Goal: Task Accomplishment & Management: Manage account settings

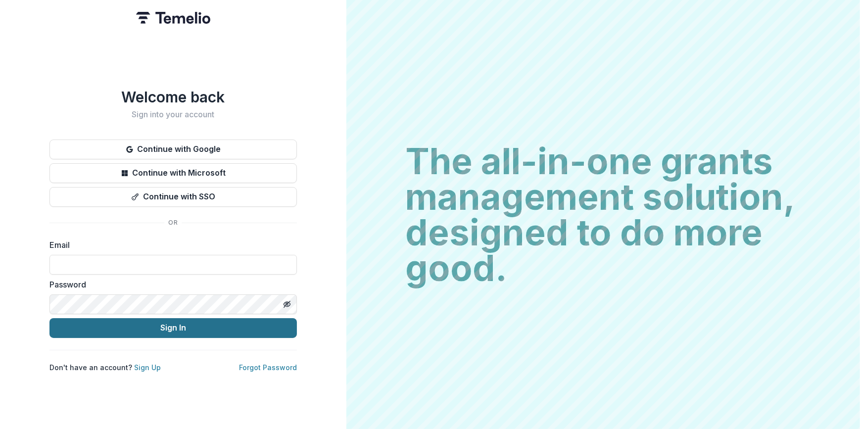
type input "**********"
click at [206, 318] on button "Sign In" at bounding box center [174, 328] width 248 height 20
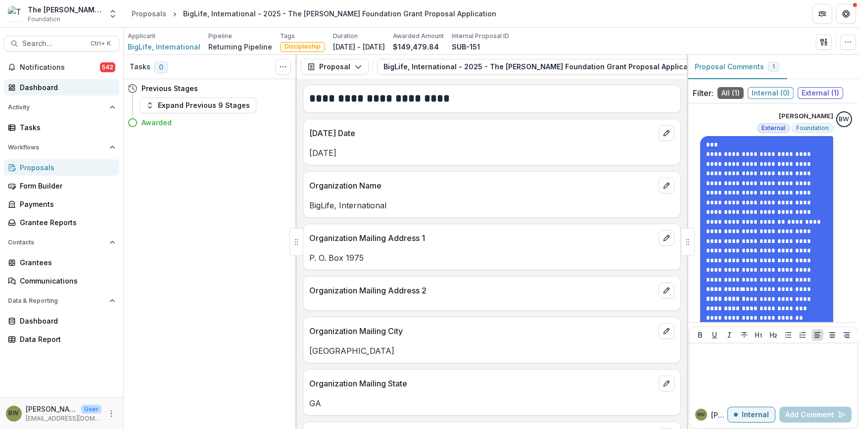
click at [50, 89] on div "Dashboard" at bounding box center [66, 87] width 92 height 10
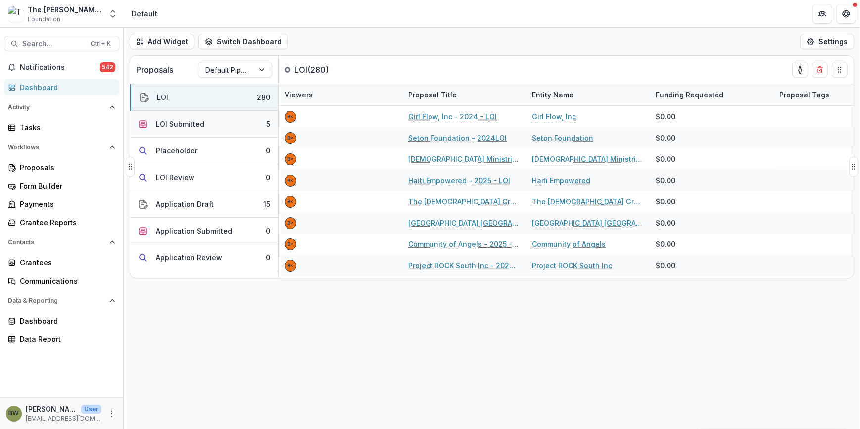
click at [203, 126] on button "LOI Submitted 5" at bounding box center [204, 124] width 148 height 27
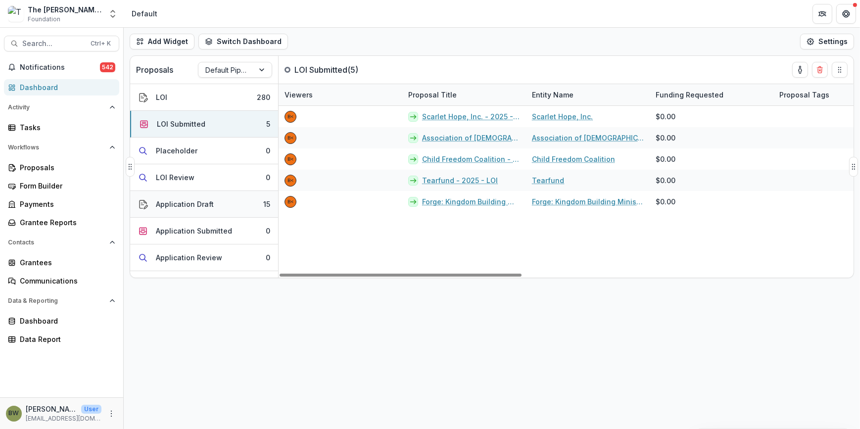
click at [189, 203] on div "Application Draft" at bounding box center [185, 204] width 58 height 10
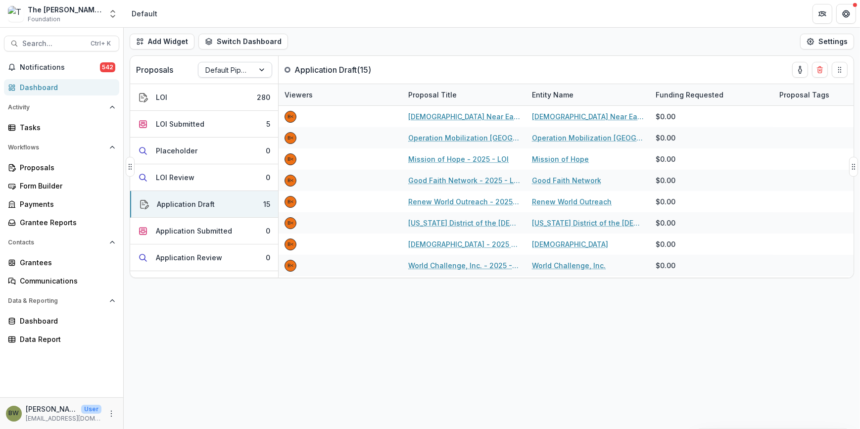
click at [243, 66] on div at bounding box center [226, 70] width 42 height 12
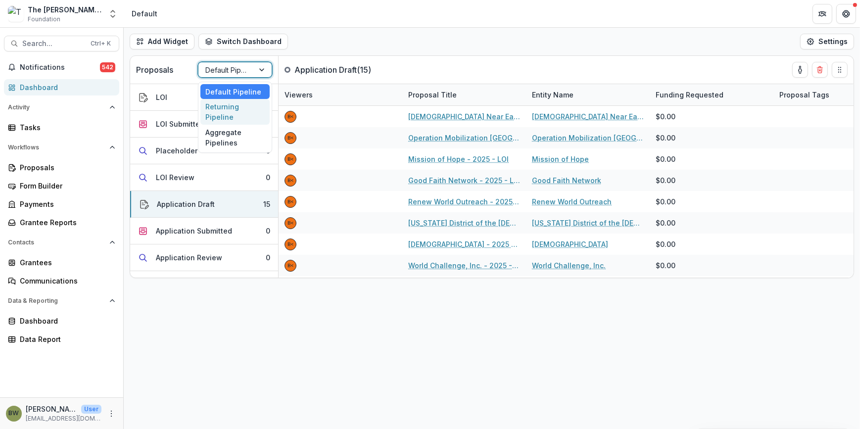
click at [232, 113] on div "Returning Pipeline" at bounding box center [234, 112] width 69 height 26
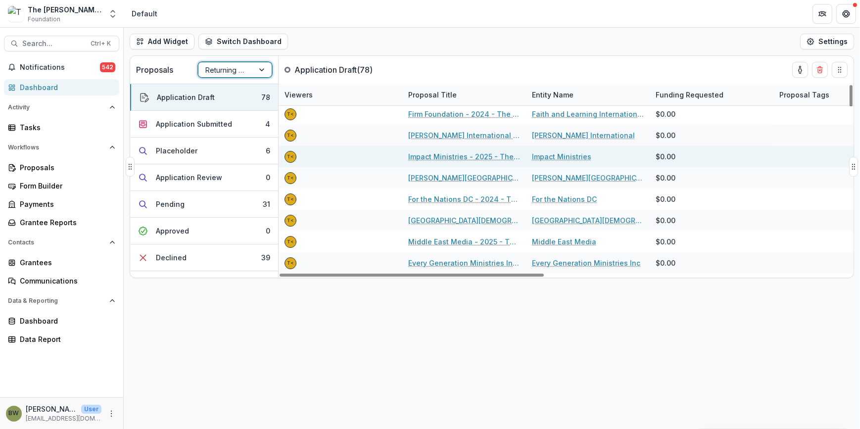
scroll to position [270, 0]
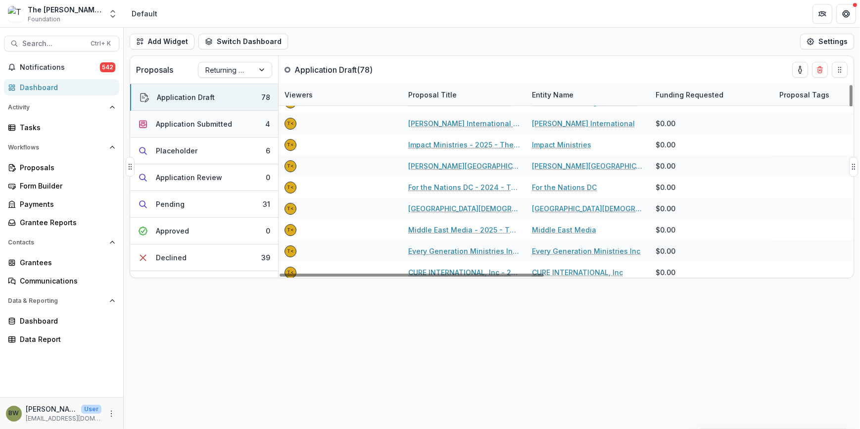
click at [207, 123] on div "Application Submitted" at bounding box center [194, 124] width 76 height 10
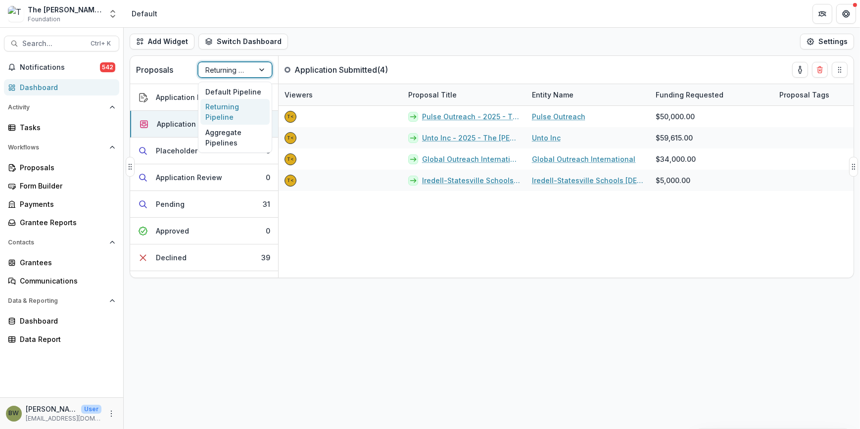
click at [222, 70] on div at bounding box center [226, 70] width 42 height 12
click at [220, 89] on div "Default Pipeline" at bounding box center [234, 91] width 69 height 15
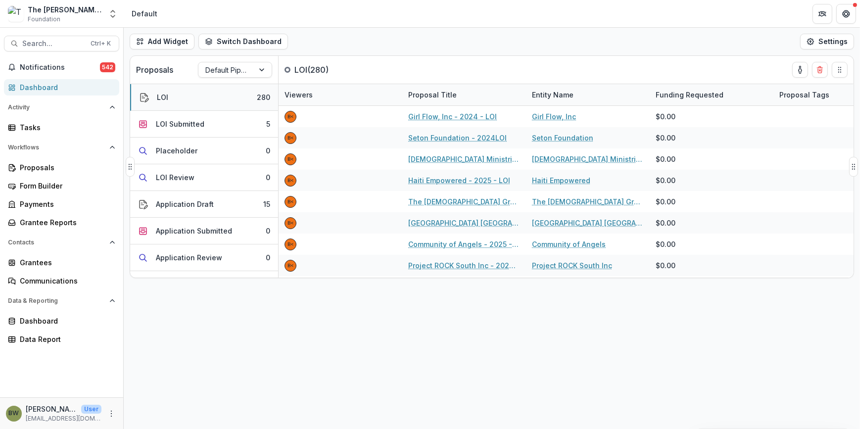
click at [176, 98] on button "LOI 280" at bounding box center [204, 97] width 148 height 27
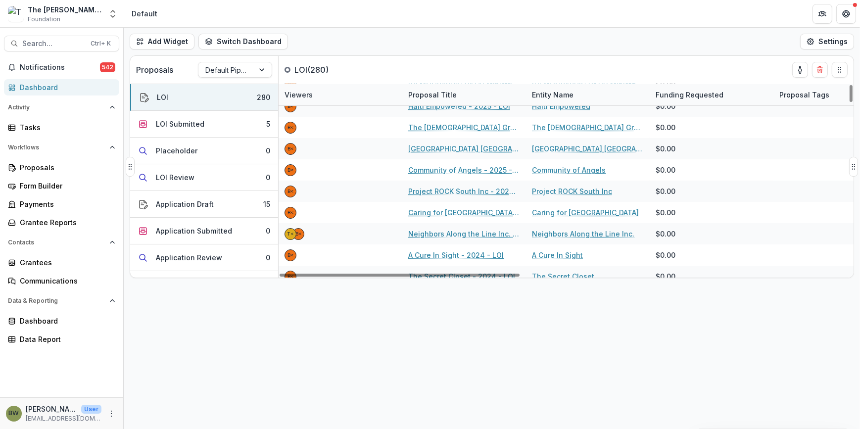
scroll to position [90, 0]
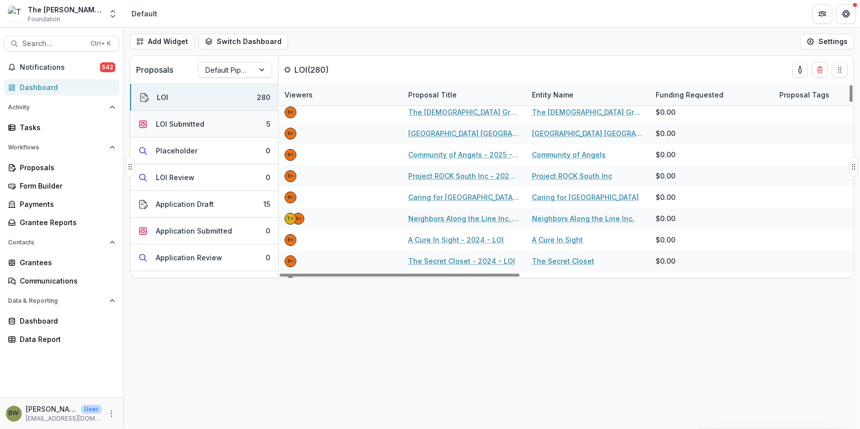
click at [163, 117] on button "LOI Submitted 5" at bounding box center [204, 124] width 148 height 27
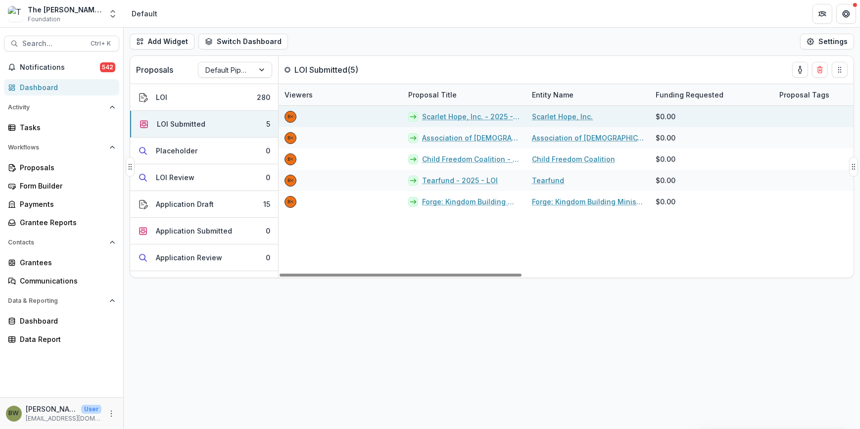
click at [465, 118] on link "Scarlet Hope, Inc. - 2025 - LOI" at bounding box center [471, 116] width 98 height 10
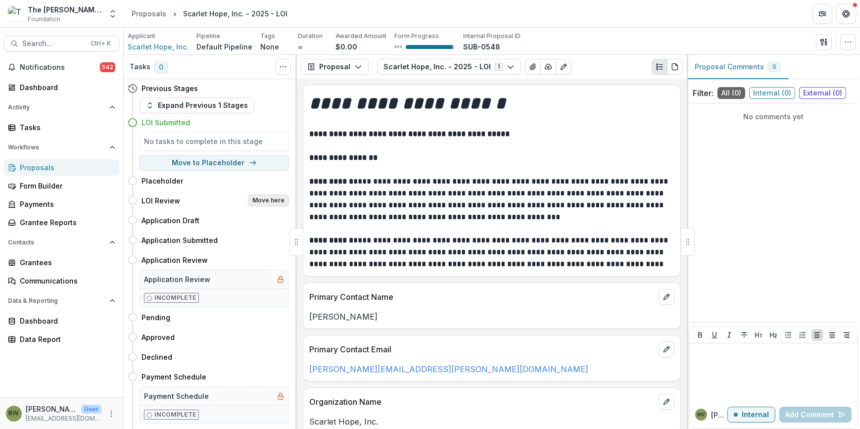
click at [259, 198] on button "Move here" at bounding box center [268, 201] width 41 height 12
select select "**********"
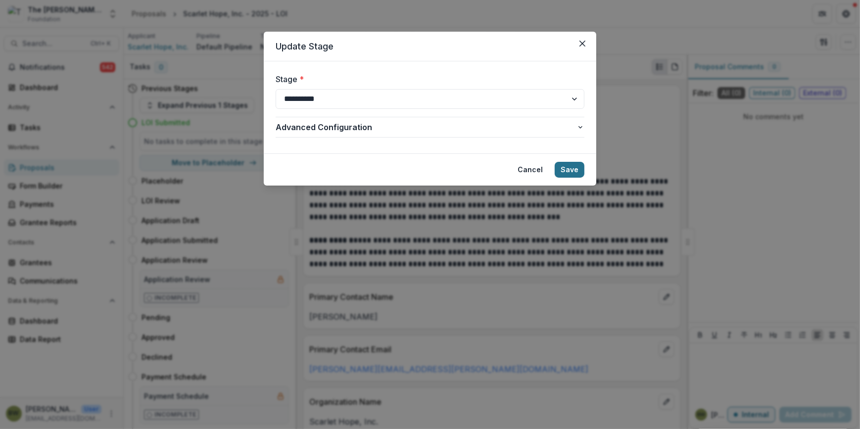
click at [570, 168] on button "Save" at bounding box center [570, 170] width 30 height 16
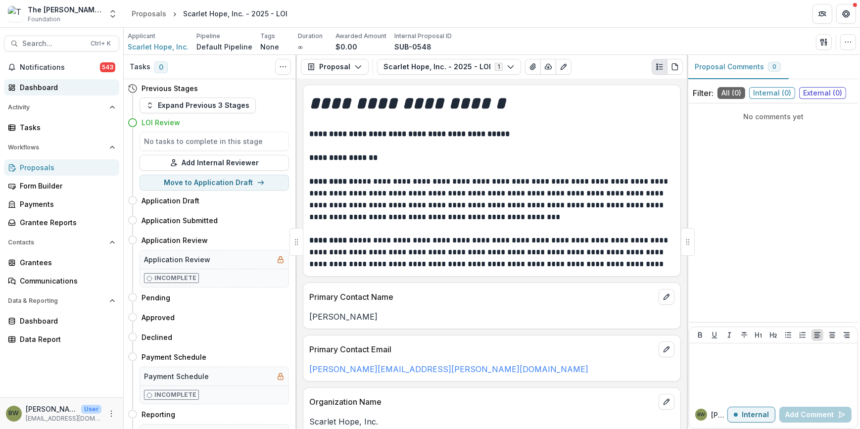
click at [39, 81] on link "Dashboard" at bounding box center [61, 87] width 115 height 16
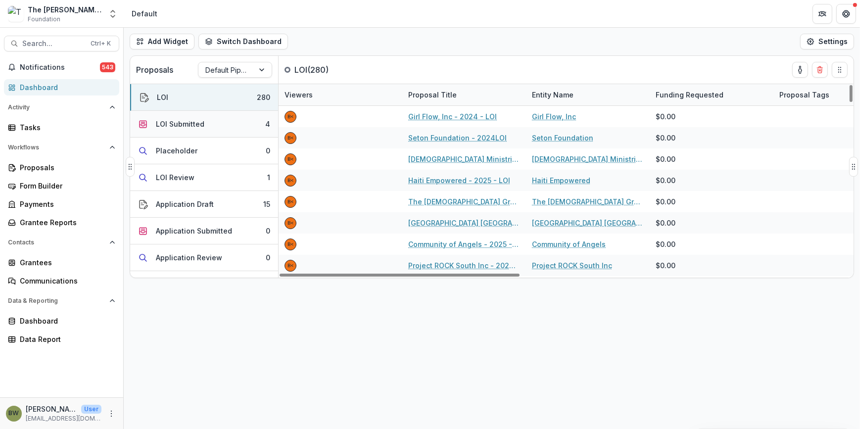
click at [189, 125] on div "LOI Submitted" at bounding box center [180, 124] width 49 height 10
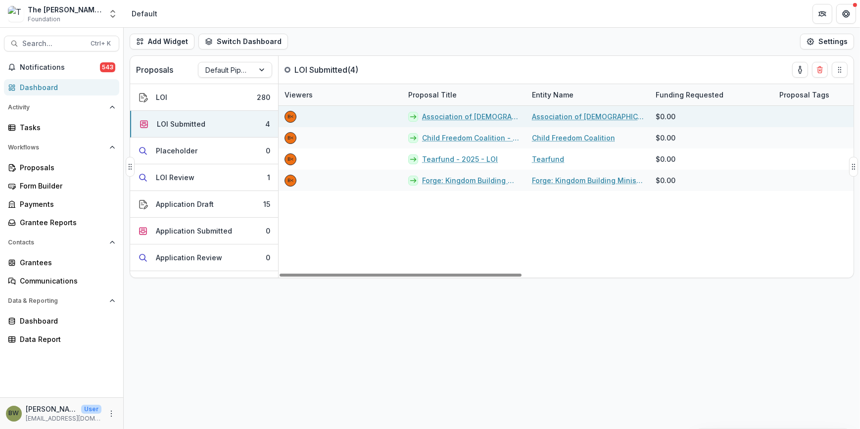
click at [443, 117] on link "Association of [DEMOGRAPHIC_DATA] to Advance the [DEMOGRAPHIC_DATA] - 2025 - LOI" at bounding box center [471, 116] width 98 height 10
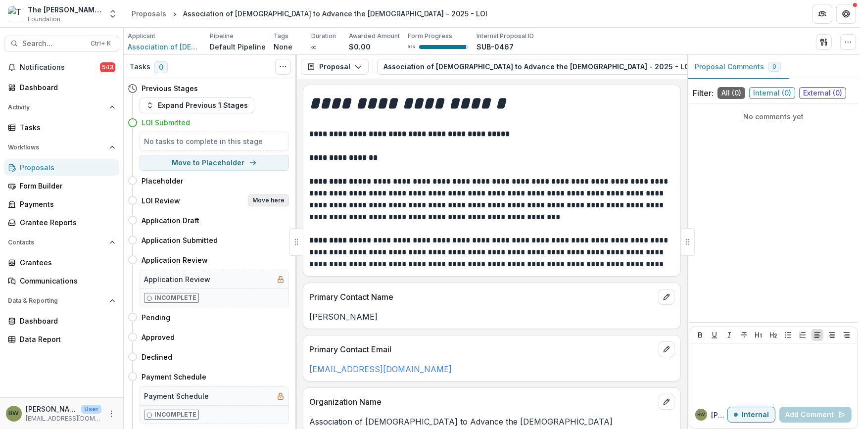
click at [262, 197] on button "Move here" at bounding box center [268, 201] width 41 height 12
select select "**********"
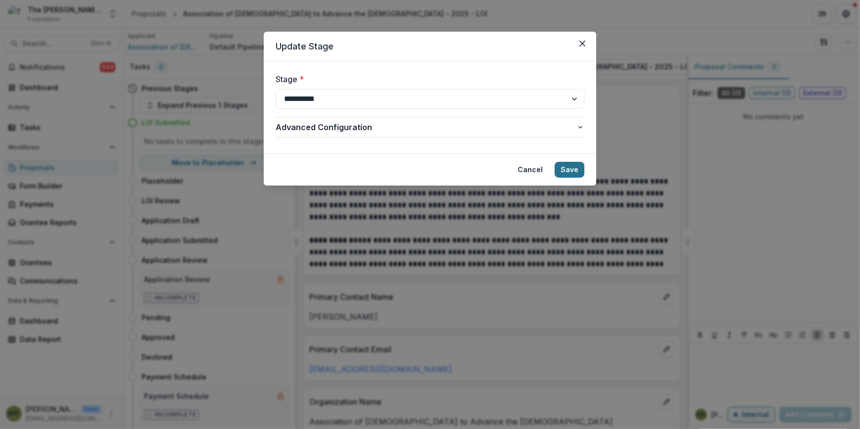
click at [580, 167] on button "Save" at bounding box center [570, 170] width 30 height 16
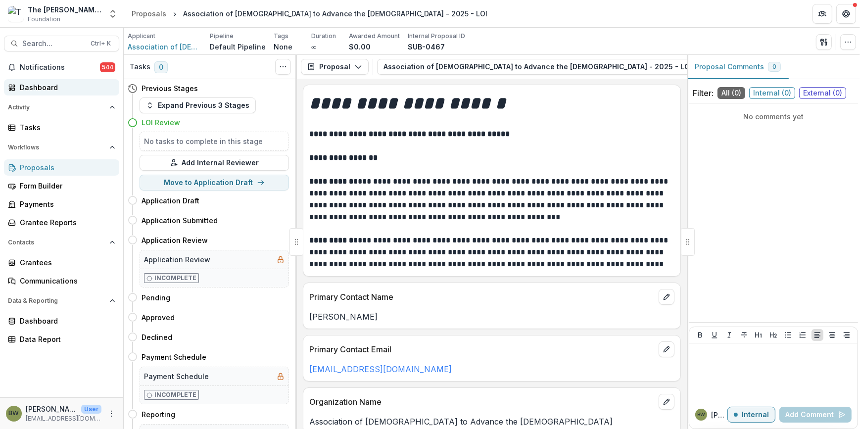
click at [30, 91] on div "Dashboard" at bounding box center [66, 87] width 92 height 10
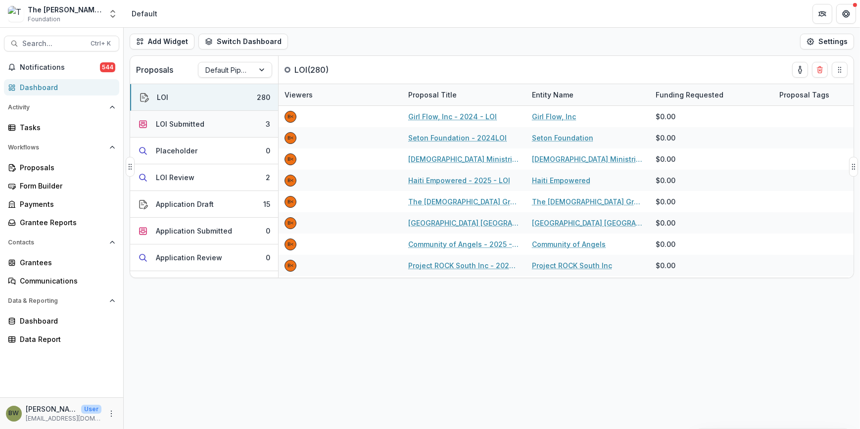
click at [193, 126] on div "LOI Submitted" at bounding box center [180, 124] width 49 height 10
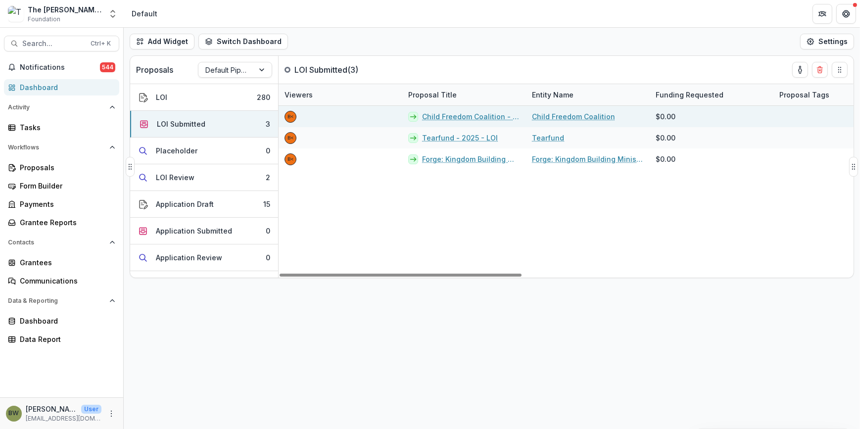
click at [451, 119] on link "Child Freedom Coalition - 2025 - LOI" at bounding box center [471, 116] width 98 height 10
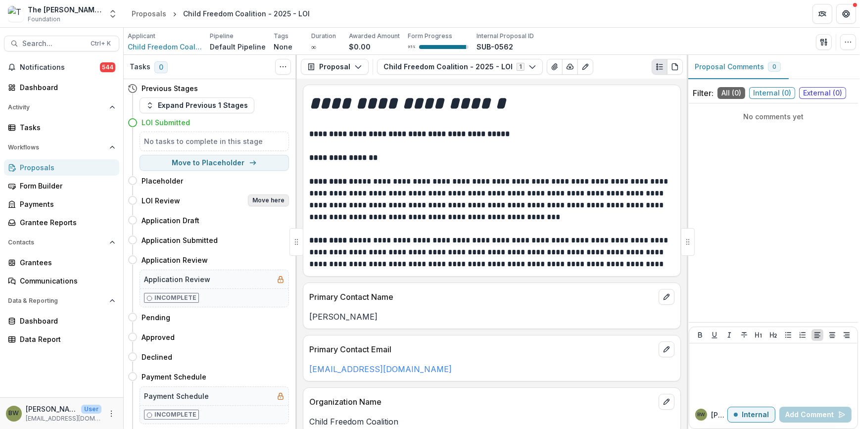
click at [261, 198] on button "Move here" at bounding box center [268, 201] width 41 height 12
select select "**********"
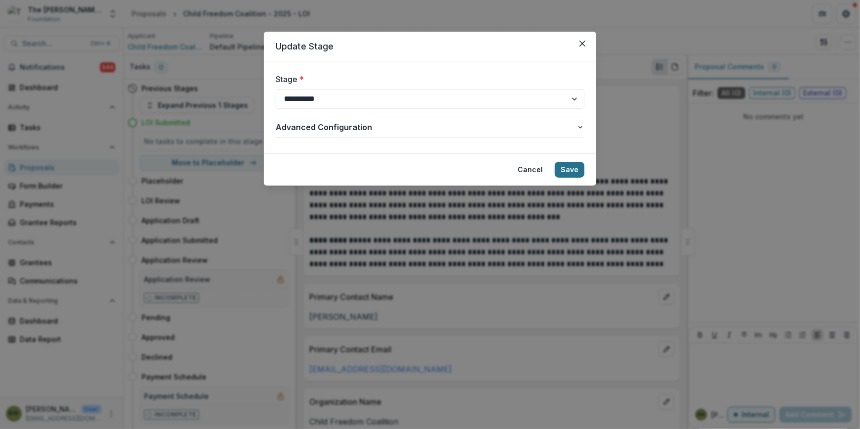
click at [571, 173] on button "Save" at bounding box center [570, 170] width 30 height 16
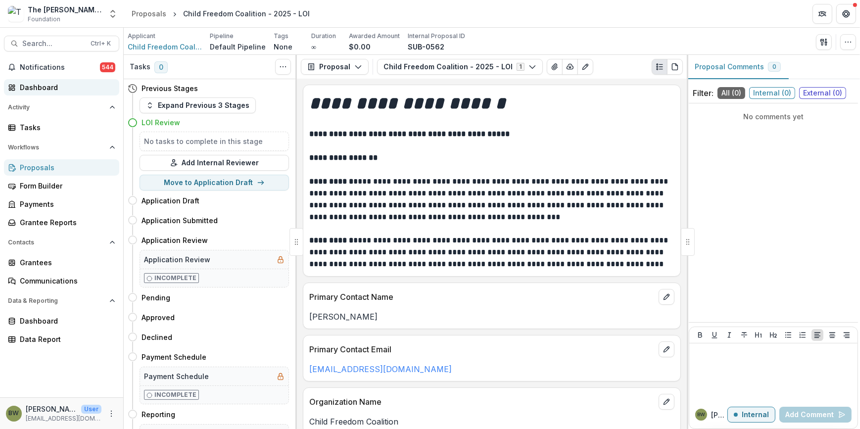
click at [28, 91] on div "Dashboard" at bounding box center [66, 87] width 92 height 10
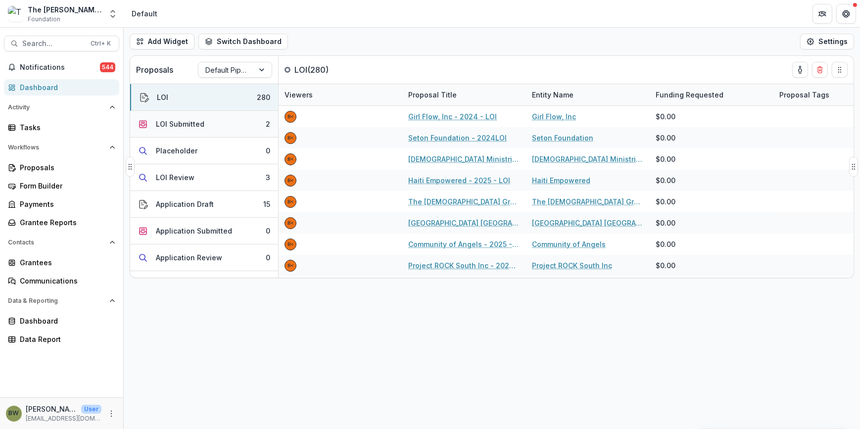
click at [173, 126] on div "LOI Submitted" at bounding box center [180, 124] width 49 height 10
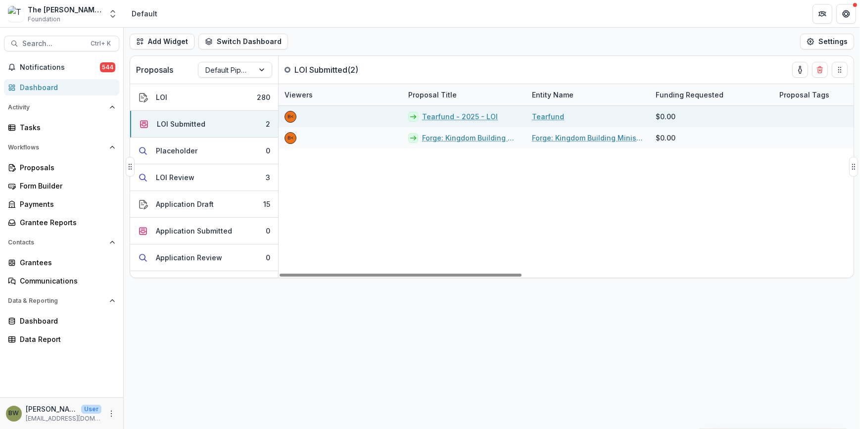
click at [436, 116] on link "Tearfund - 2025 - LOI" at bounding box center [460, 116] width 76 height 10
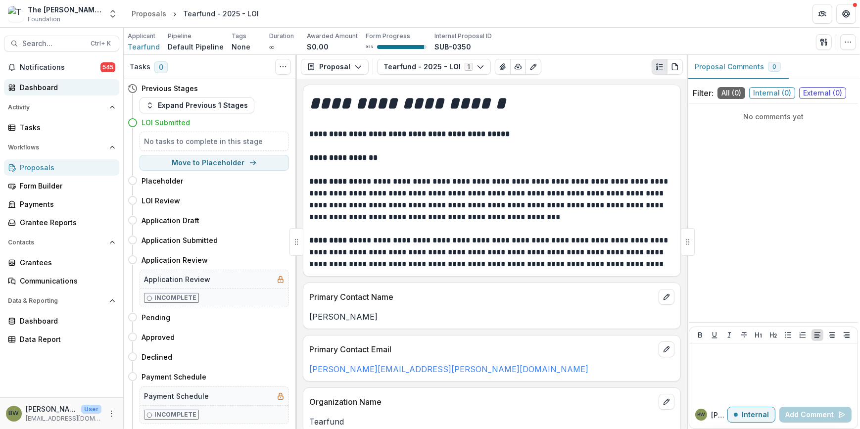
click at [55, 88] on div "Dashboard" at bounding box center [66, 87] width 92 height 10
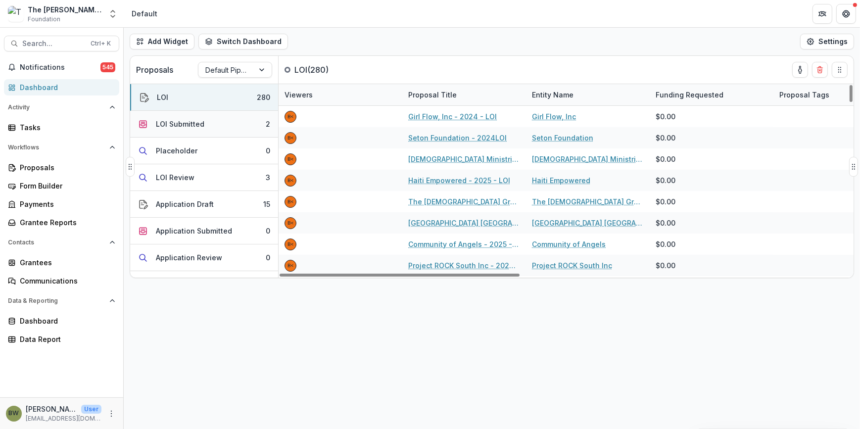
click at [222, 125] on button "LOI Submitted 2" at bounding box center [204, 124] width 148 height 27
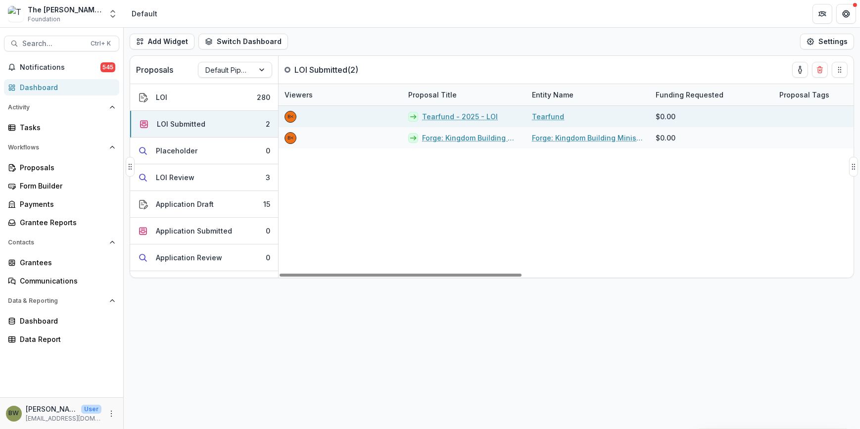
click at [434, 118] on link "Tearfund - 2025 - LOI" at bounding box center [460, 116] width 76 height 10
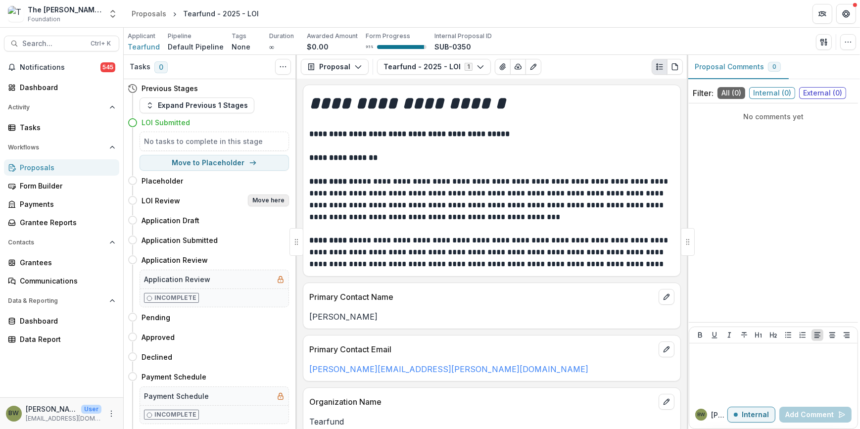
click at [271, 200] on button "Move here" at bounding box center [268, 201] width 41 height 12
select select "**********"
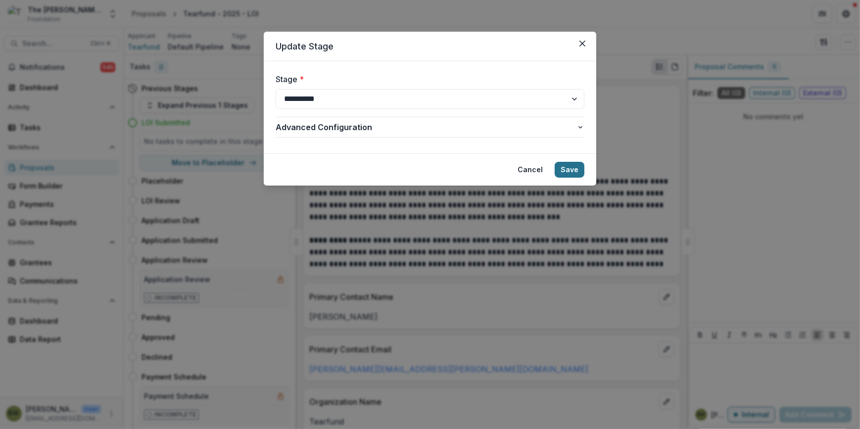
click at [577, 170] on button "Save" at bounding box center [570, 170] width 30 height 16
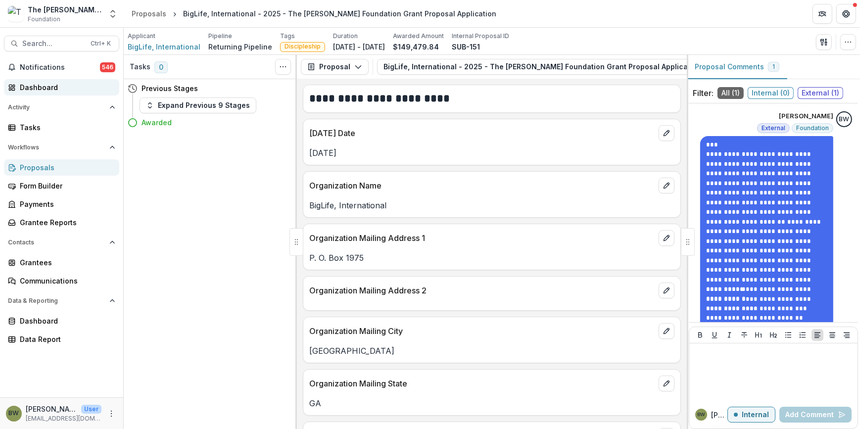
click at [30, 88] on div "Dashboard" at bounding box center [66, 87] width 92 height 10
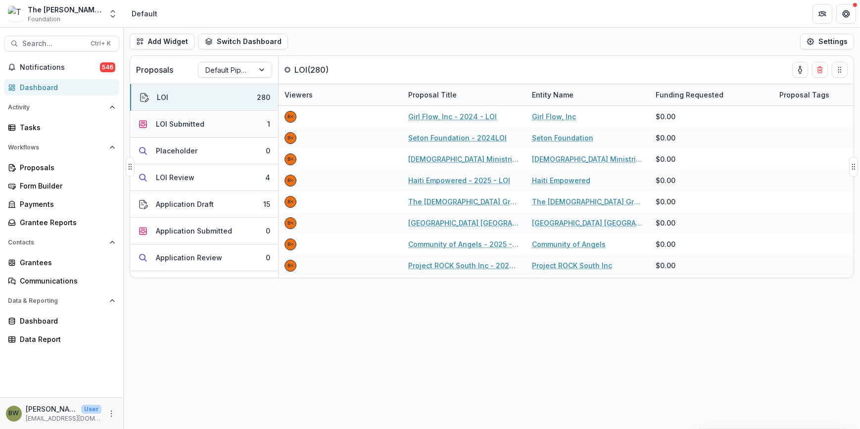
click at [168, 123] on div "LOI Submitted" at bounding box center [180, 124] width 49 height 10
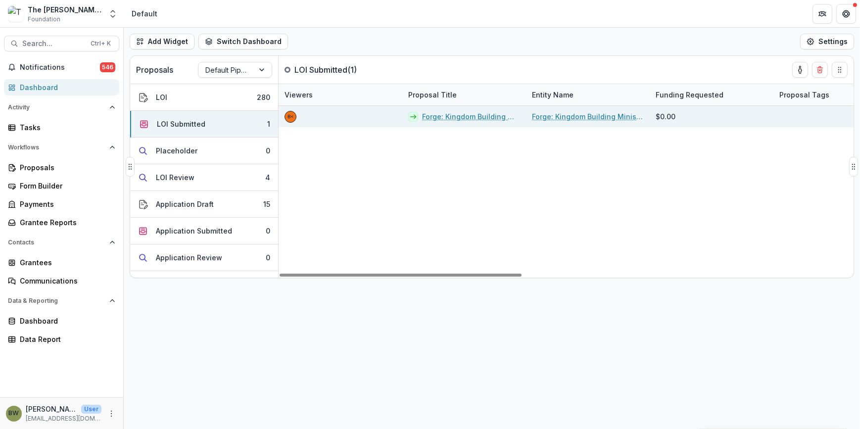
click at [477, 115] on link "Forge: Kingdom Building Ministries - 2025 - LOI" at bounding box center [471, 116] width 98 height 10
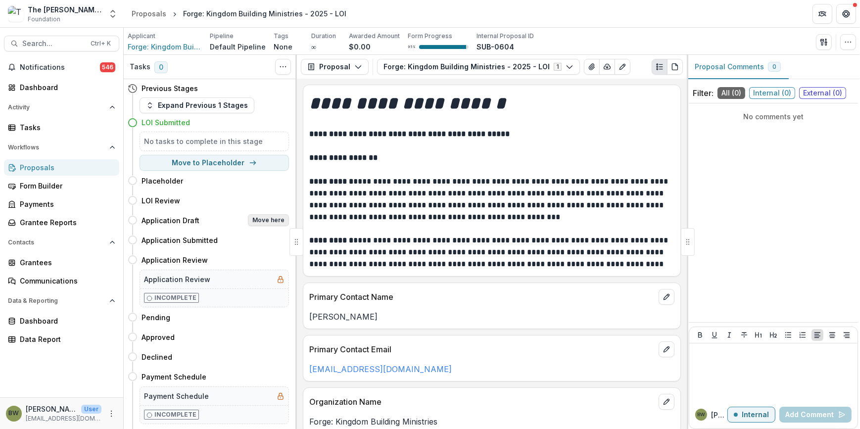
click at [267, 221] on button "Move here" at bounding box center [268, 220] width 41 height 12
select select "**********"
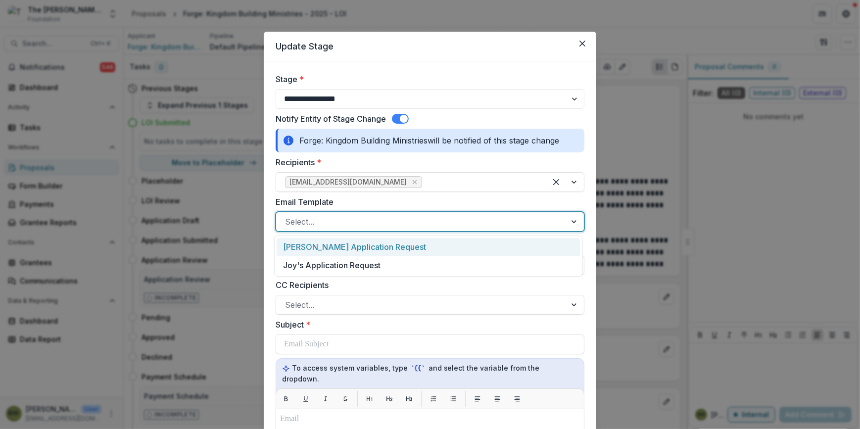
click at [341, 225] on div at bounding box center [421, 222] width 272 height 14
click at [337, 247] on div "Blair's Application Request" at bounding box center [429, 247] width 304 height 18
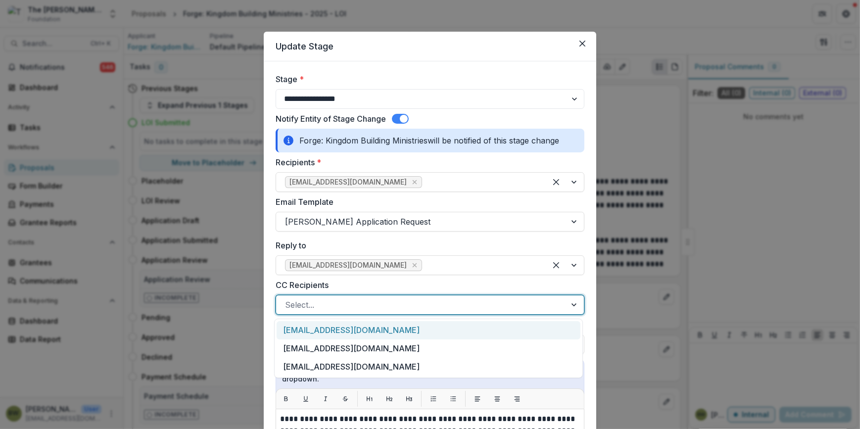
click at [333, 306] on div at bounding box center [421, 305] width 272 height 14
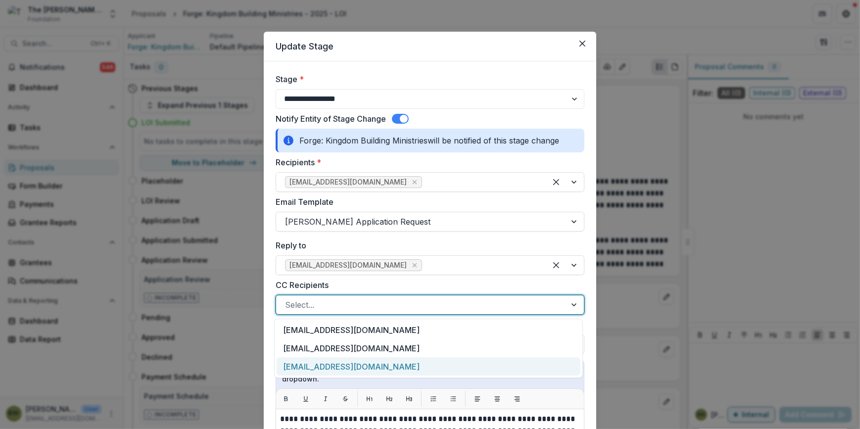
click at [336, 362] on div "[EMAIL_ADDRESS][DOMAIN_NAME]" at bounding box center [429, 366] width 304 height 18
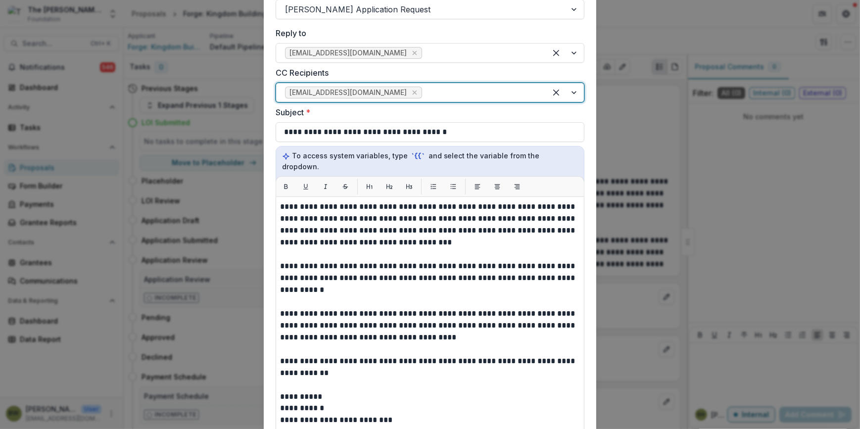
scroll to position [225, 0]
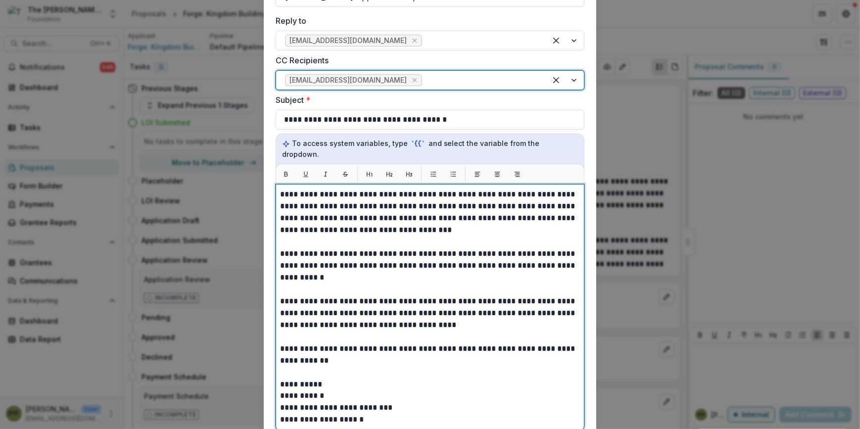
click at [445, 218] on p "**********" at bounding box center [429, 213] width 298 height 48
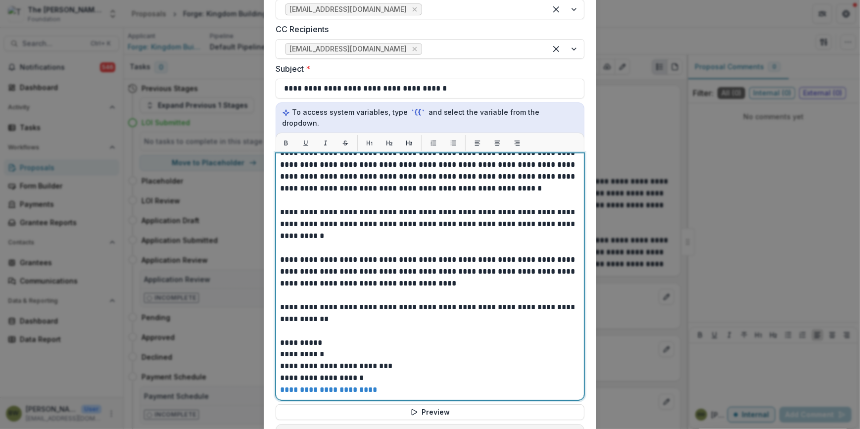
scroll to position [270, 0]
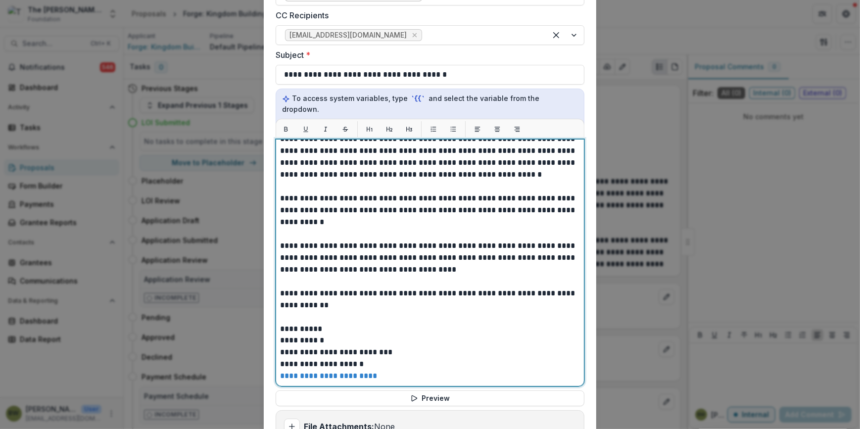
click at [451, 163] on p "**********" at bounding box center [429, 157] width 298 height 48
drag, startPoint x: 480, startPoint y: 164, endPoint x: 435, endPoint y: 164, distance: 44.6
click at [435, 164] on p "**********" at bounding box center [429, 157] width 298 height 48
click at [415, 181] on p at bounding box center [430, 187] width 300 height 12
drag, startPoint x: 478, startPoint y: 162, endPoint x: 432, endPoint y: 164, distance: 46.1
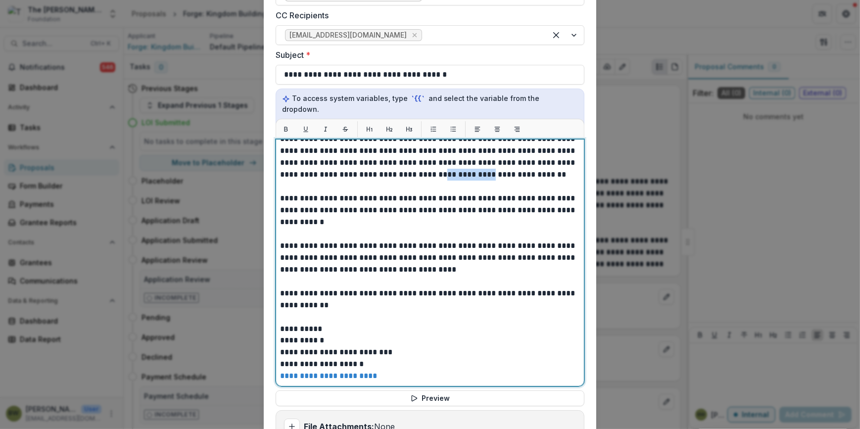
click at [432, 164] on p "**********" at bounding box center [429, 157] width 298 height 48
click at [467, 165] on p "**********" at bounding box center [429, 157] width 298 height 48
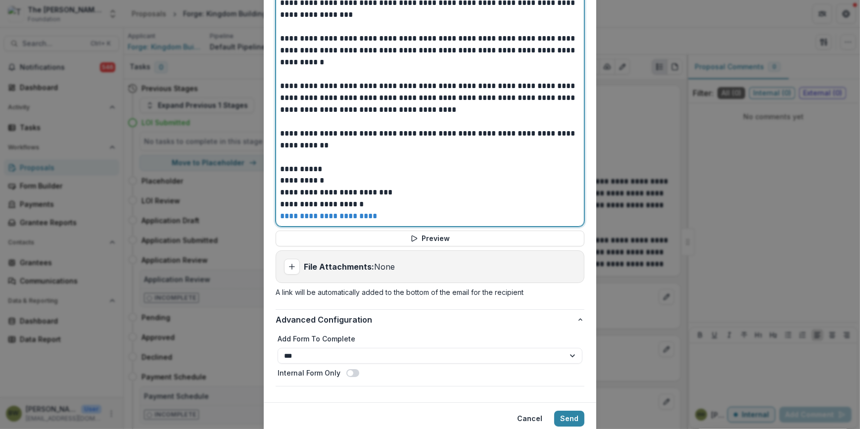
scroll to position [455, 0]
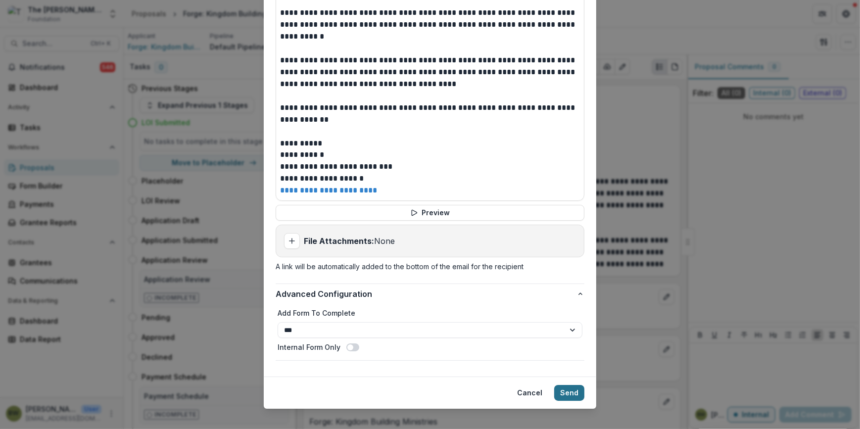
click at [574, 385] on button "Send" at bounding box center [569, 393] width 30 height 16
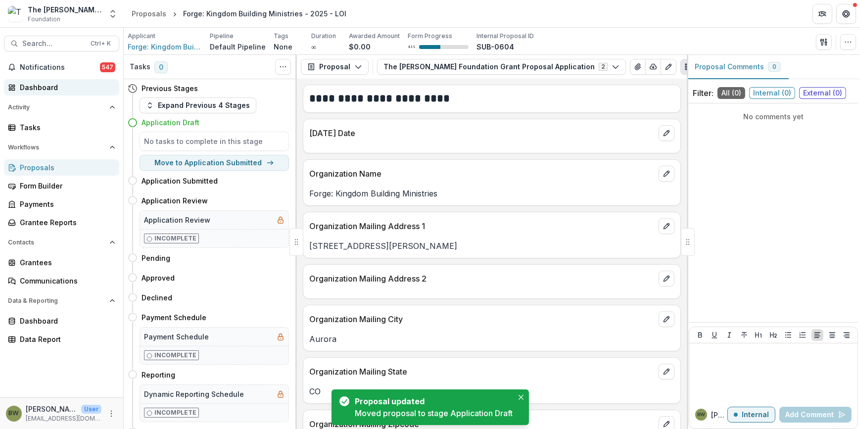
click at [42, 89] on div "Dashboard" at bounding box center [66, 87] width 92 height 10
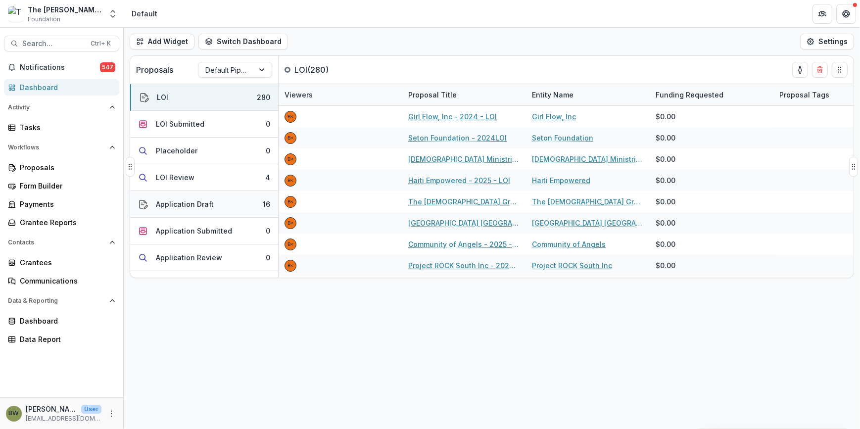
click at [184, 203] on div "Application Draft" at bounding box center [185, 204] width 58 height 10
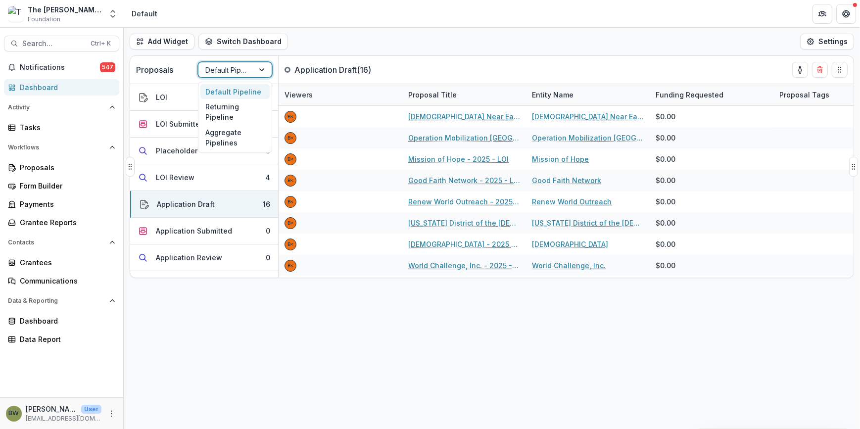
click at [230, 72] on div at bounding box center [226, 70] width 42 height 12
click at [163, 126] on div "LOI Submitted" at bounding box center [180, 124] width 49 height 10
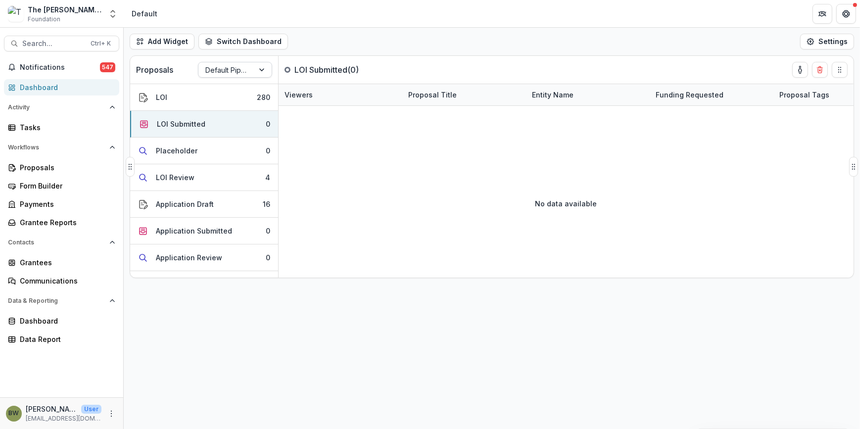
click at [233, 72] on div at bounding box center [226, 70] width 42 height 12
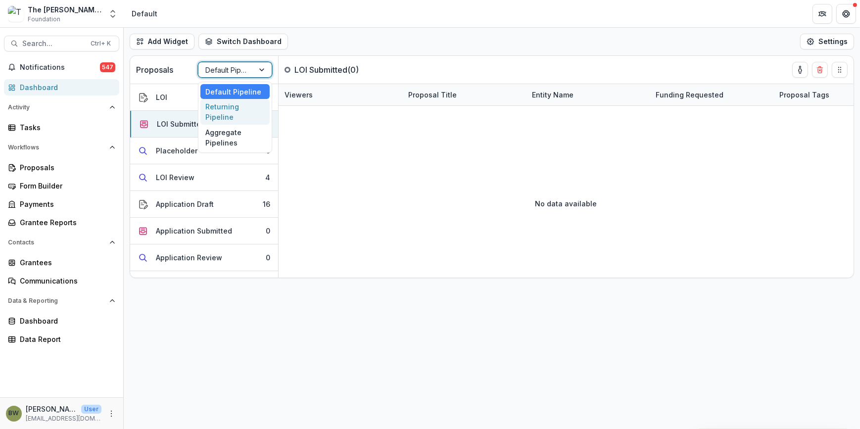
click at [224, 115] on div "Returning Pipeline" at bounding box center [234, 112] width 69 height 26
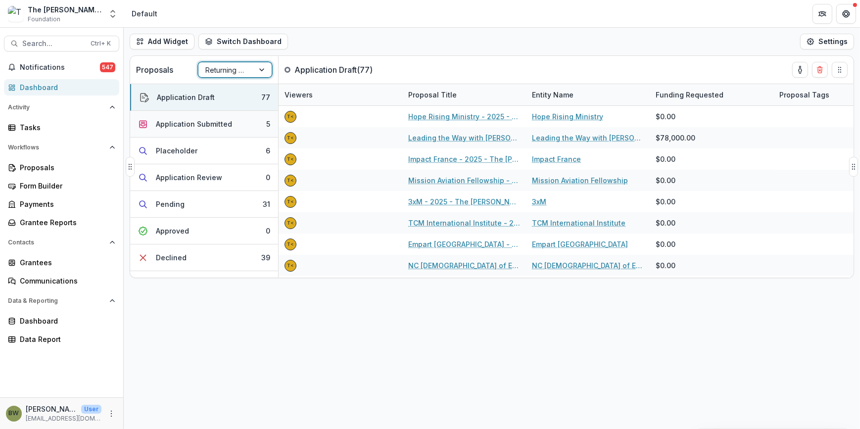
click at [221, 124] on div "Application Submitted" at bounding box center [194, 124] width 76 height 10
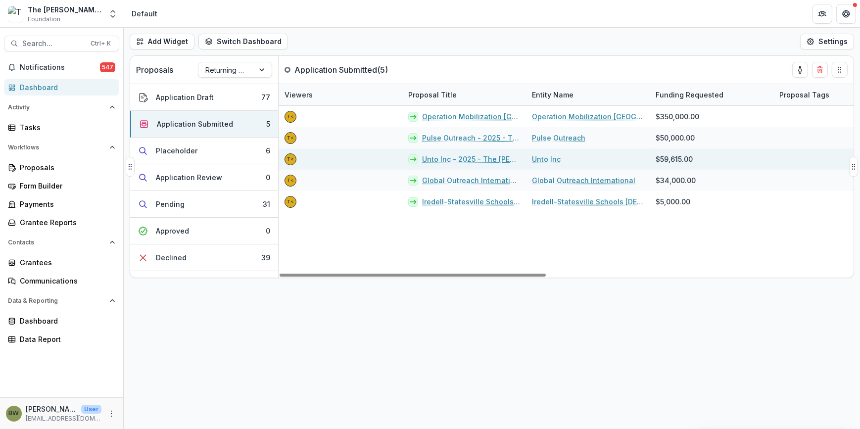
click at [469, 159] on link "Unto Inc - 2025 - The [PERSON_NAME] Foundation Grant Proposal Application" at bounding box center [471, 159] width 98 height 10
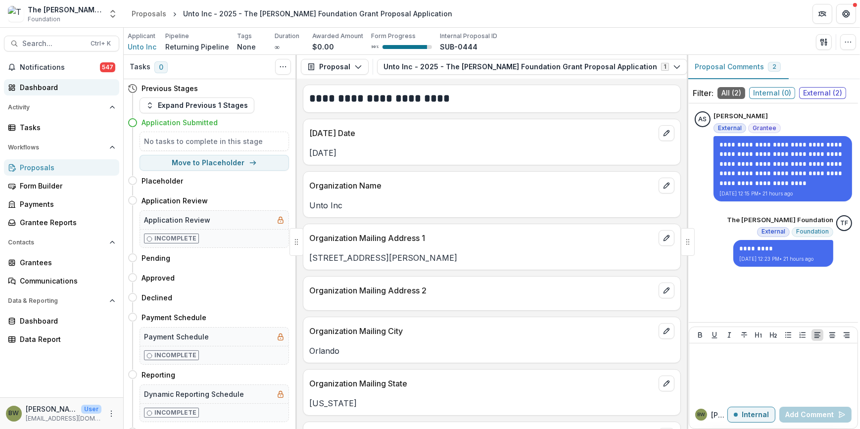
click at [31, 88] on div "Dashboard" at bounding box center [66, 87] width 92 height 10
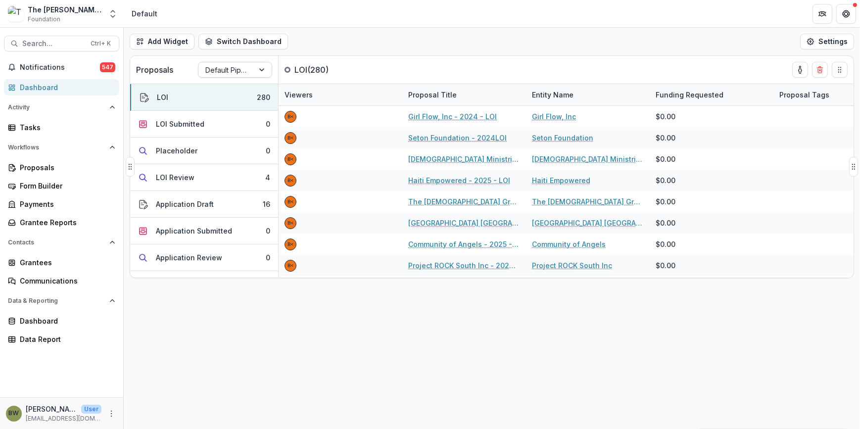
click at [234, 71] on div at bounding box center [226, 70] width 42 height 12
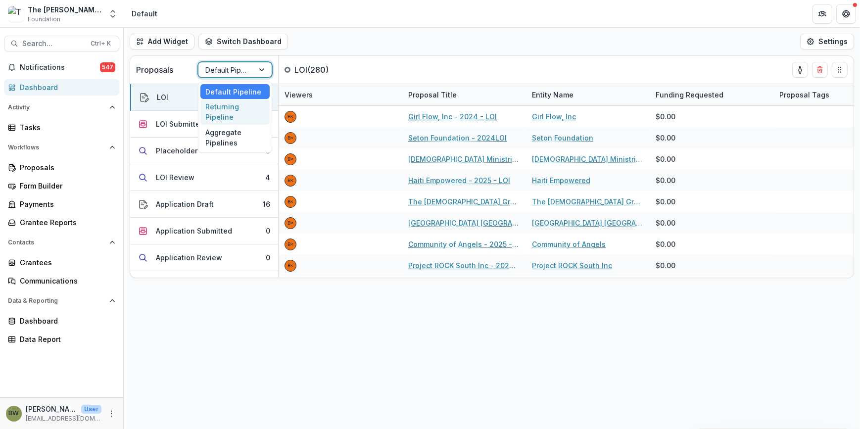
click at [242, 112] on div "Returning Pipeline" at bounding box center [234, 112] width 69 height 26
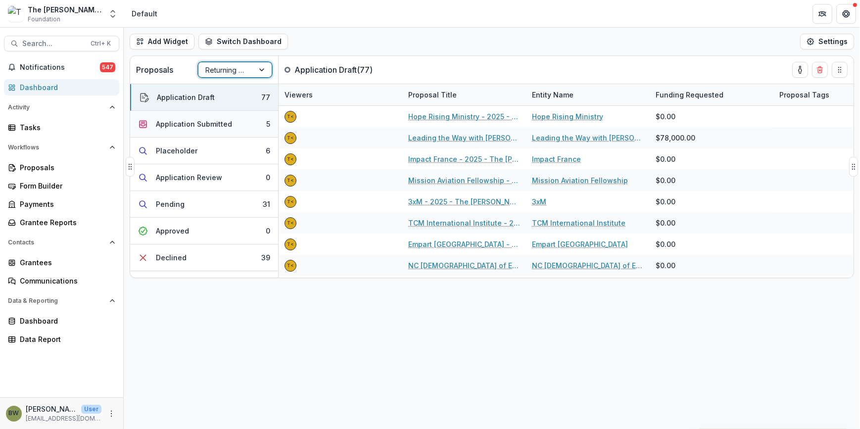
click at [203, 125] on div "Application Submitted" at bounding box center [194, 124] width 76 height 10
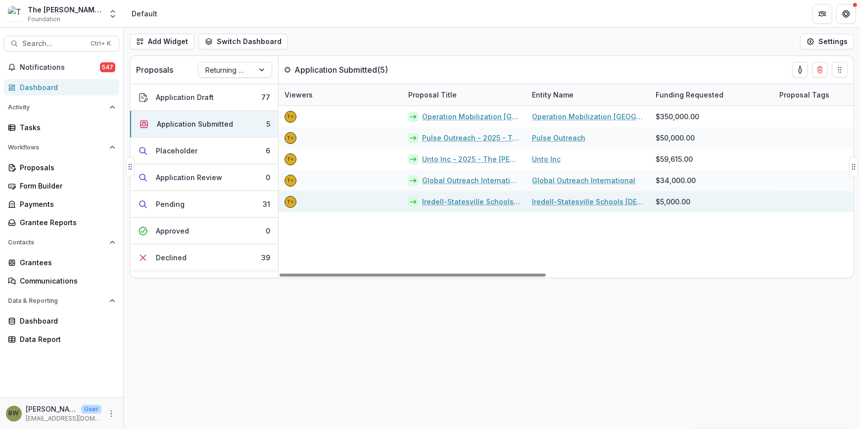
click at [449, 205] on link "Iredell-Statesville Schools [DEMOGRAPHIC_DATA] - 2025 - The [PERSON_NAME] Found…" at bounding box center [471, 202] width 98 height 10
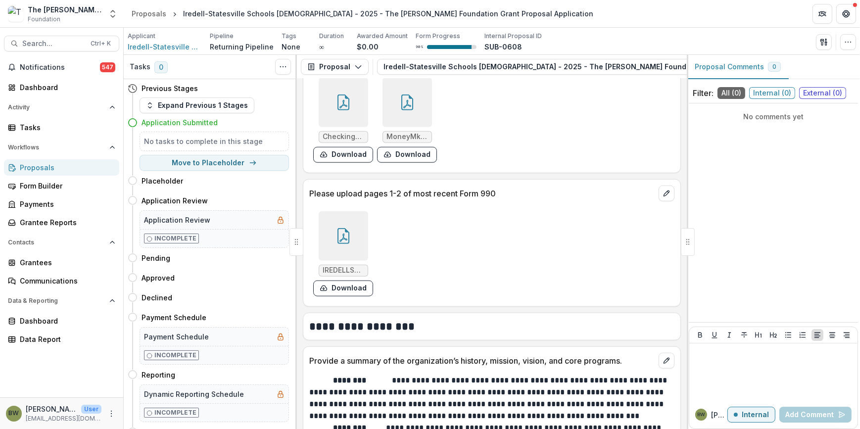
scroll to position [1350, 0]
click at [332, 228] on div at bounding box center [344, 236] width 50 height 50
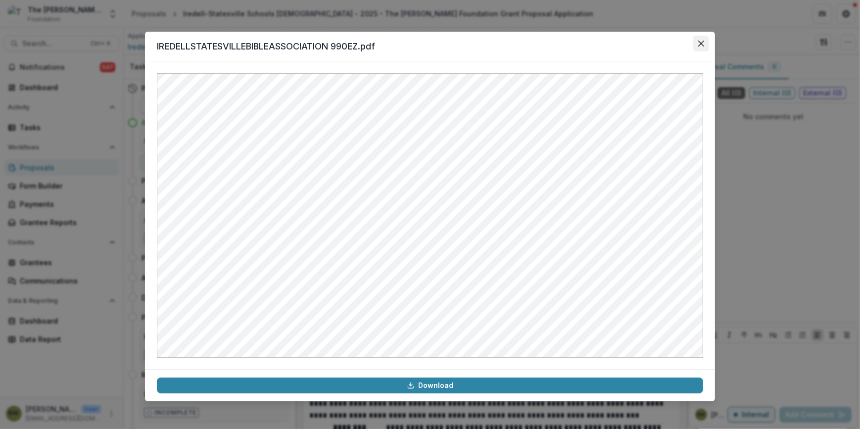
click at [697, 40] on button "Close" at bounding box center [702, 44] width 16 height 16
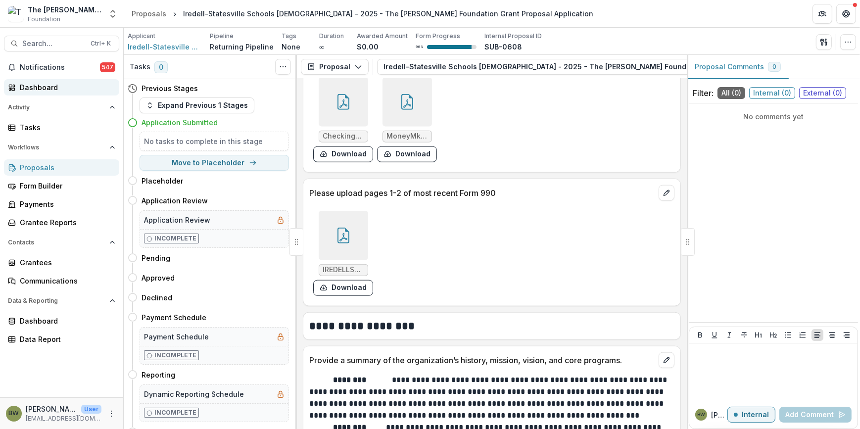
click at [41, 92] on div "Dashboard" at bounding box center [66, 87] width 92 height 10
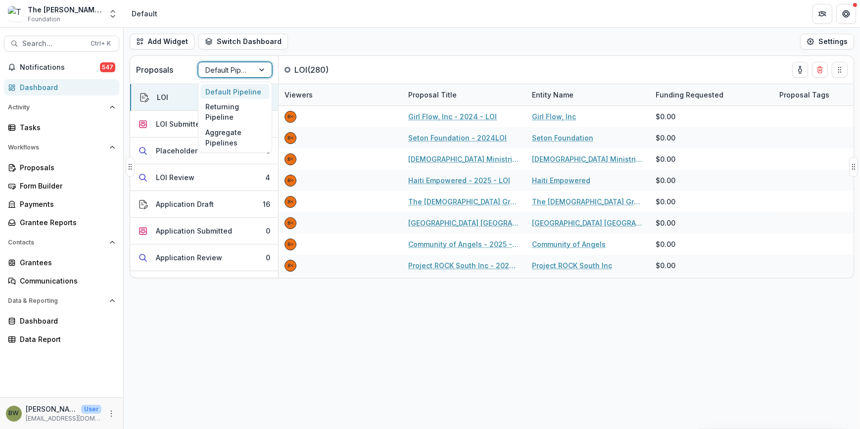
click at [227, 71] on div at bounding box center [226, 70] width 42 height 12
click at [218, 113] on div "Returning Pipeline" at bounding box center [234, 112] width 69 height 26
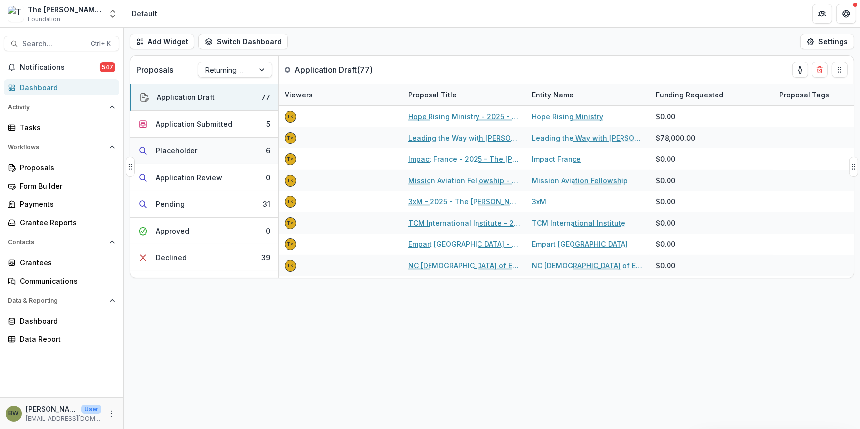
click at [178, 150] on div "Placeholder" at bounding box center [177, 151] width 42 height 10
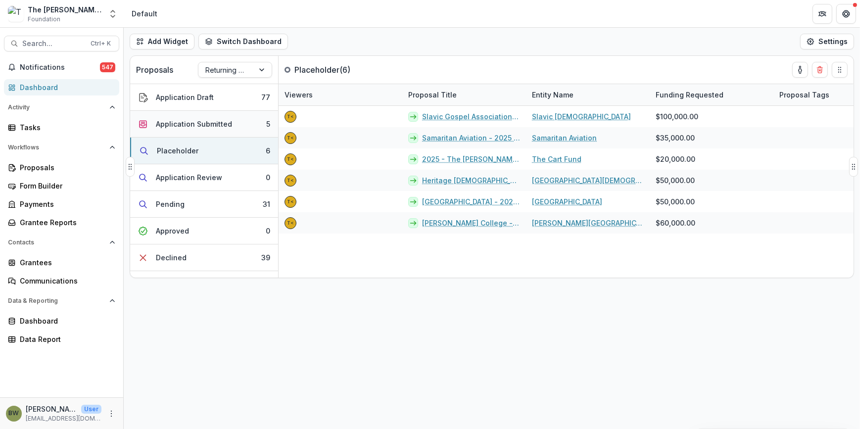
click at [199, 125] on div "Application Submitted" at bounding box center [194, 124] width 76 height 10
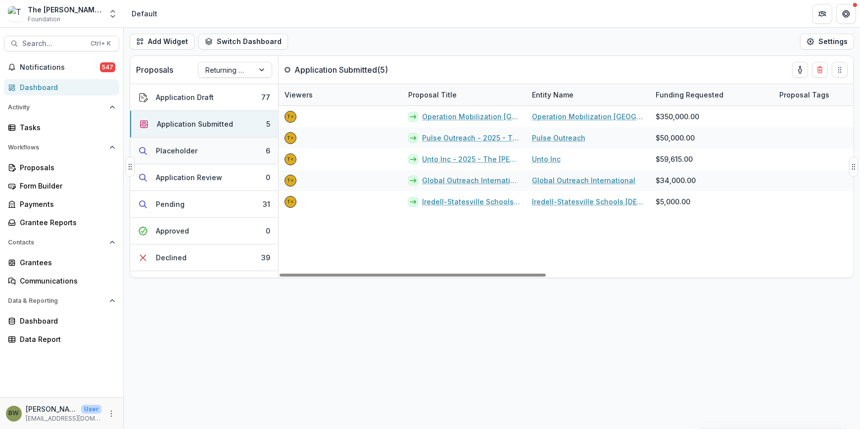
click at [143, 150] on icon "button" at bounding box center [143, 151] width 10 height 10
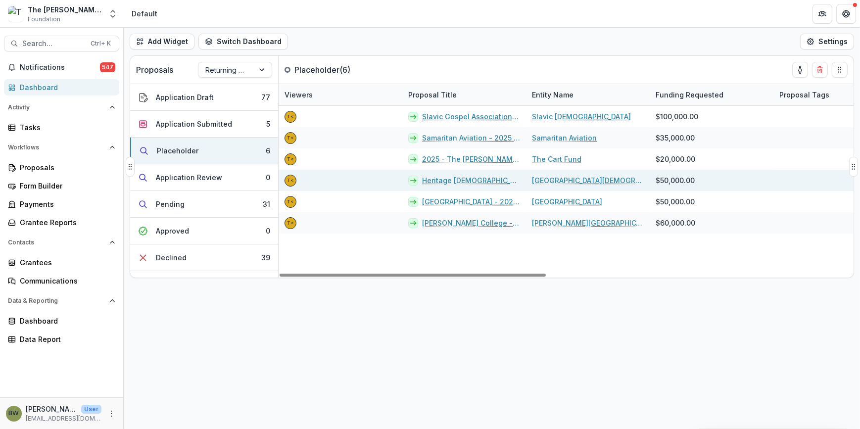
click at [453, 181] on link "Heritage Christian University - 2025 - The Bolick Foundation Grant Proposal App…" at bounding box center [471, 180] width 98 height 10
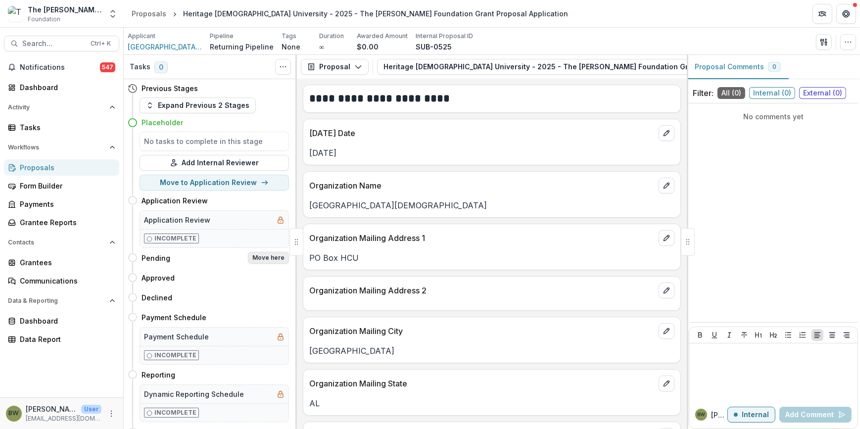
click at [269, 256] on button "Move here" at bounding box center [268, 258] width 41 height 12
select select "*******"
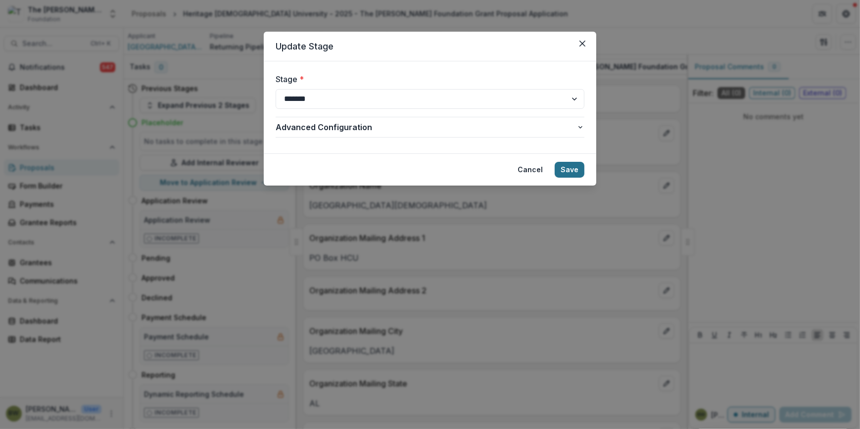
click at [572, 172] on button "Save" at bounding box center [570, 170] width 30 height 16
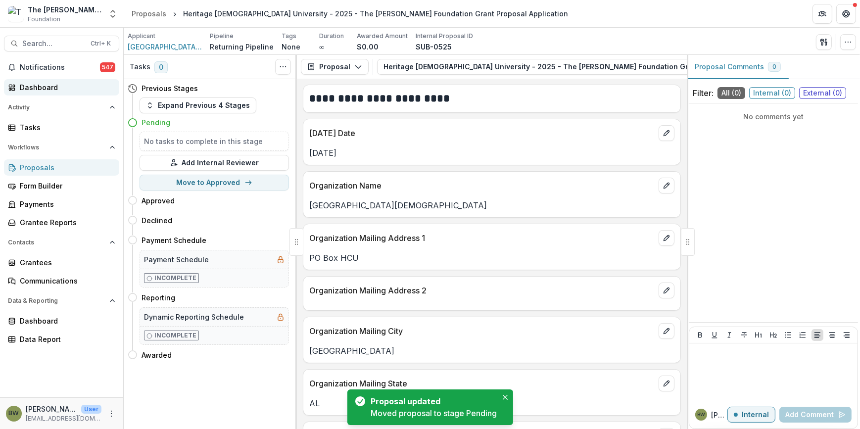
click at [53, 92] on div "Dashboard" at bounding box center [66, 87] width 92 height 10
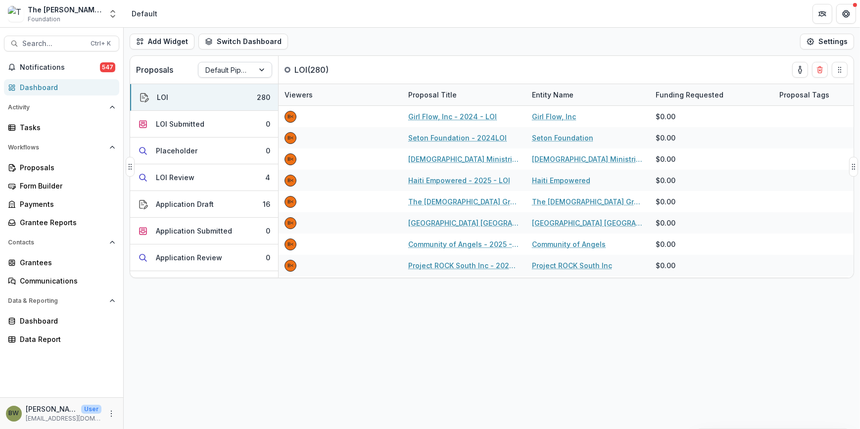
click at [229, 73] on div at bounding box center [226, 70] width 42 height 12
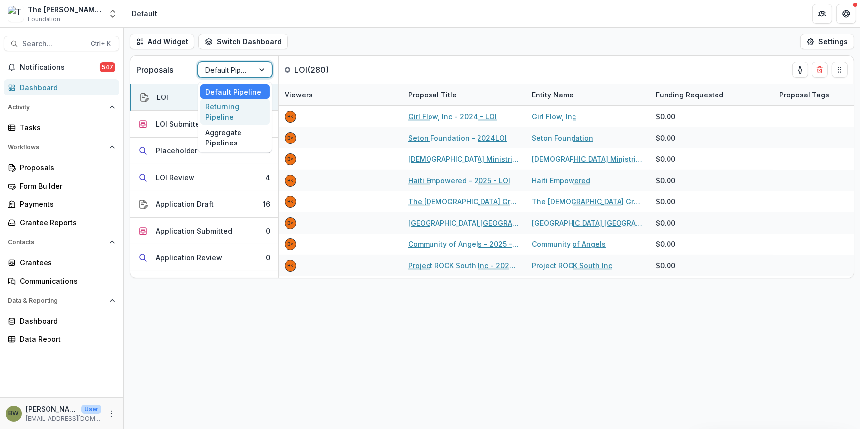
click at [230, 113] on div "Returning Pipeline" at bounding box center [234, 112] width 69 height 26
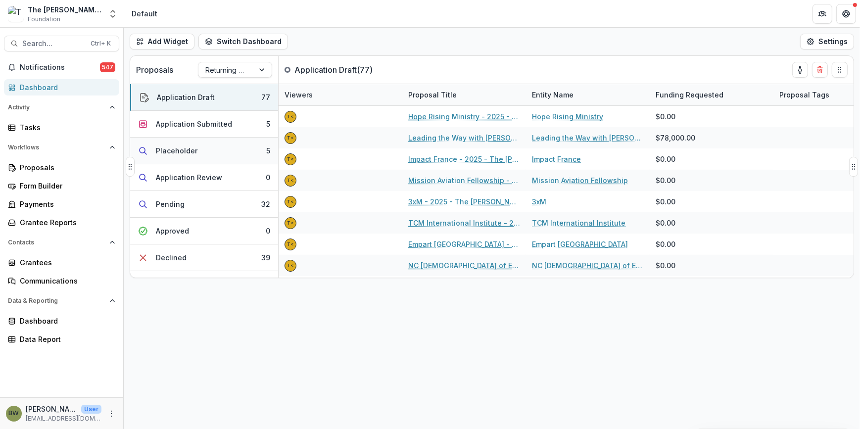
click at [186, 153] on div "Placeholder" at bounding box center [177, 151] width 42 height 10
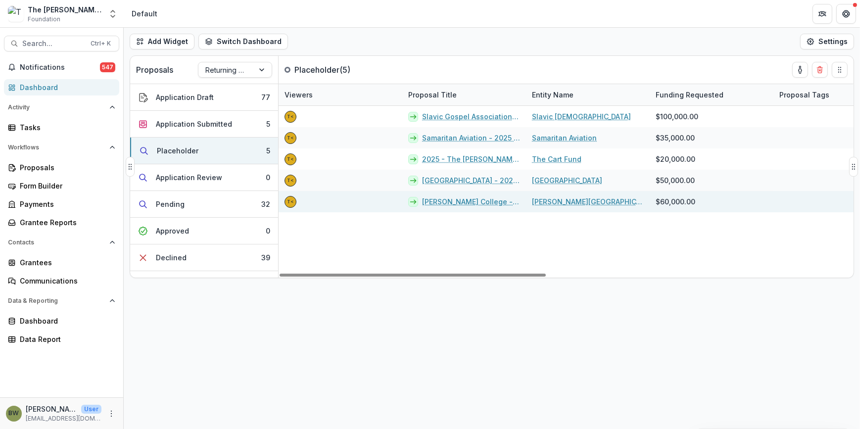
click at [458, 201] on link "Davis College - 2025 - The Bolick Foundation Grant Proposal Application" at bounding box center [471, 202] width 98 height 10
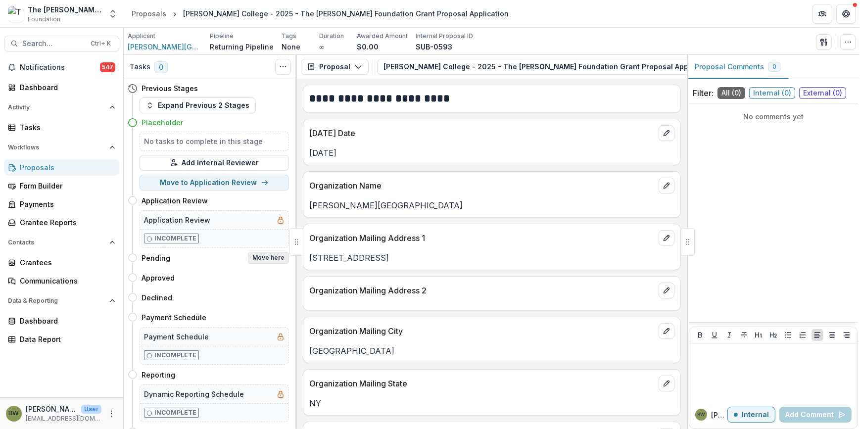
click at [262, 257] on button "Move here" at bounding box center [268, 258] width 41 height 12
select select "*******"
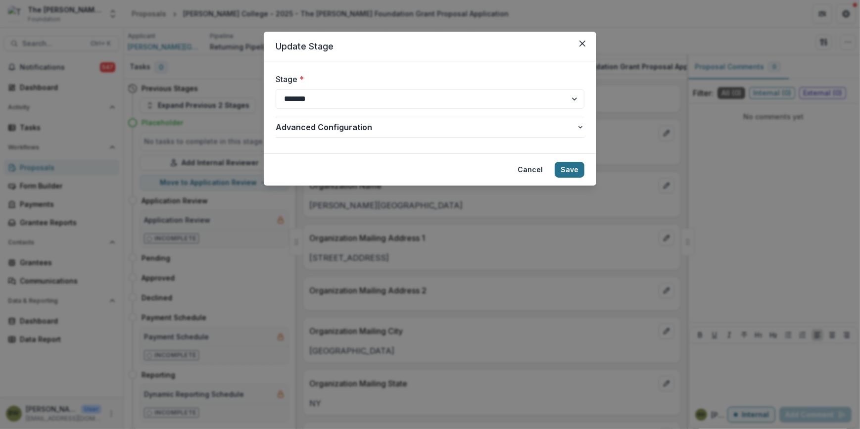
click at [574, 168] on button "Save" at bounding box center [570, 170] width 30 height 16
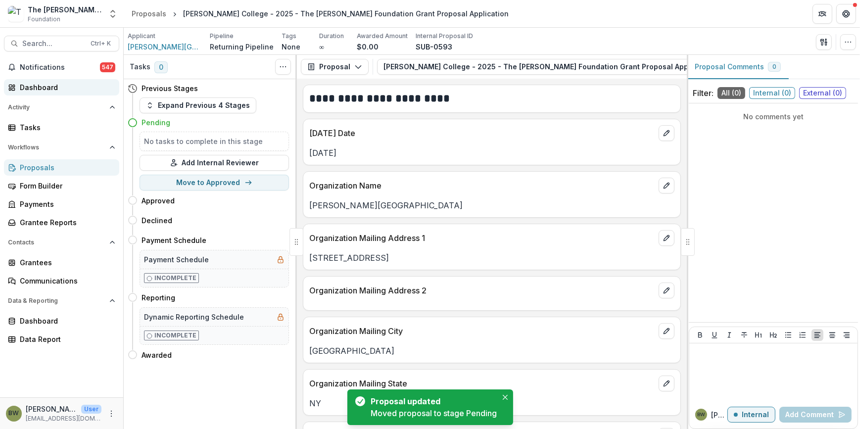
click at [44, 87] on div "Dashboard" at bounding box center [66, 87] width 92 height 10
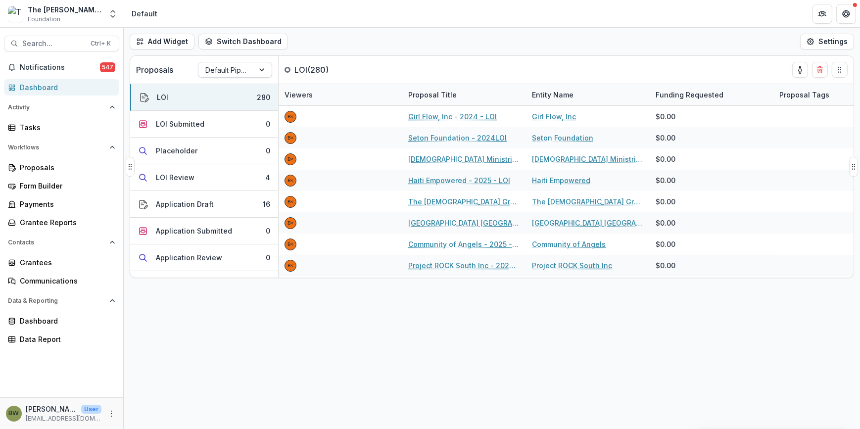
click at [226, 67] on div at bounding box center [226, 70] width 42 height 12
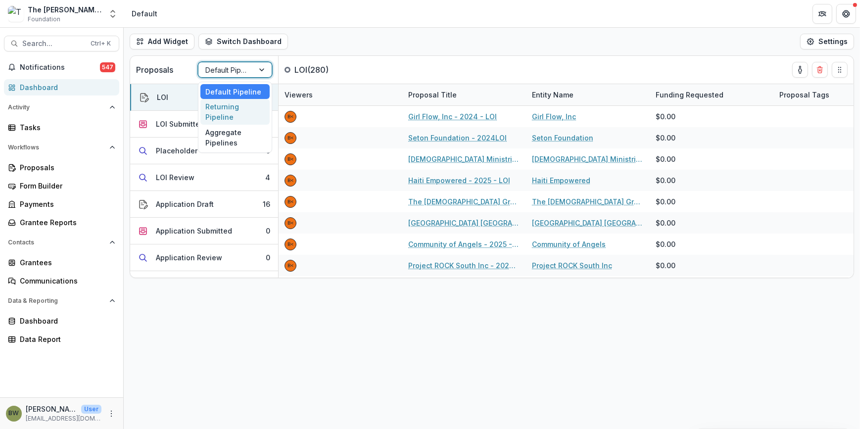
click at [226, 111] on div "Returning Pipeline" at bounding box center [234, 112] width 69 height 26
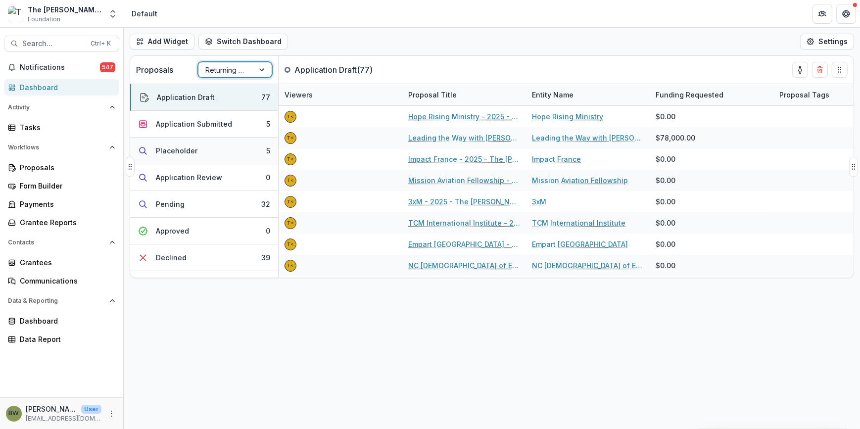
click at [173, 152] on div "Placeholder" at bounding box center [177, 151] width 42 height 10
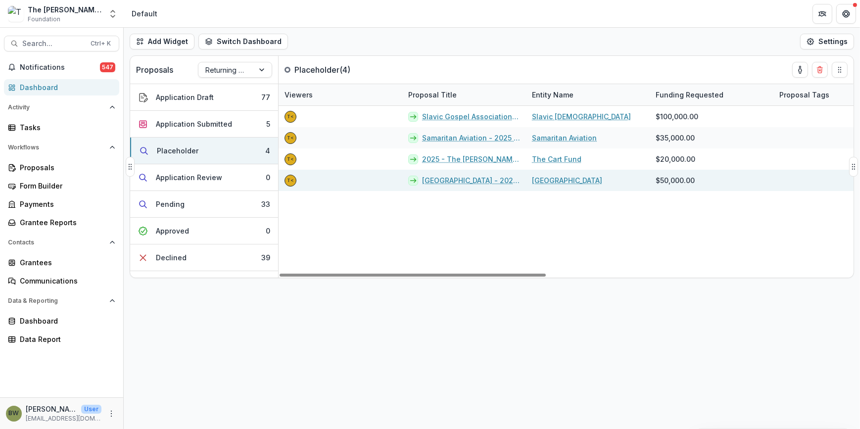
click at [455, 180] on link "Montreat College - 2025 - The Bolick Foundation Grant Proposal Application" at bounding box center [471, 180] width 98 height 10
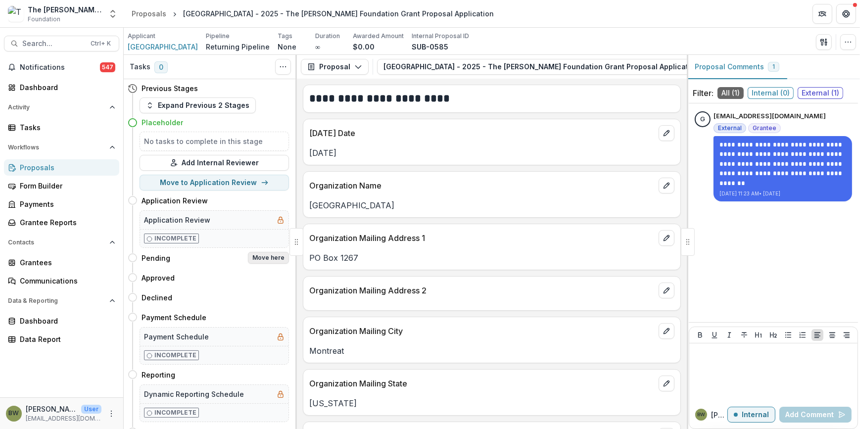
click at [268, 257] on button "Move here" at bounding box center [268, 258] width 41 height 12
select select "*******"
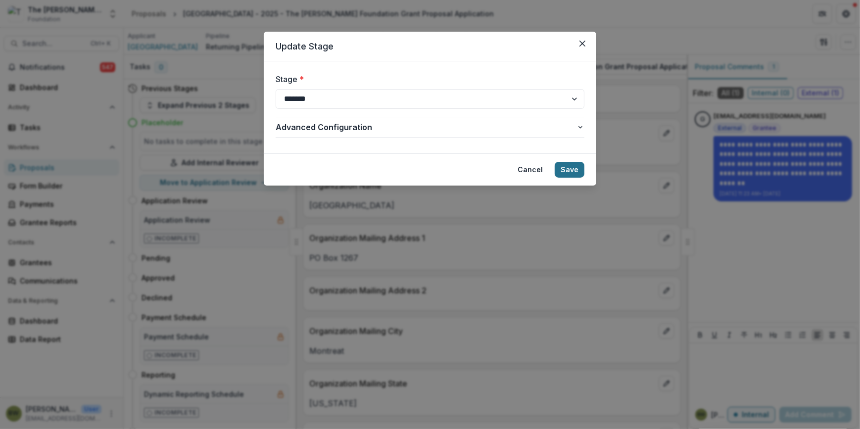
click at [571, 169] on button "Save" at bounding box center [570, 170] width 30 height 16
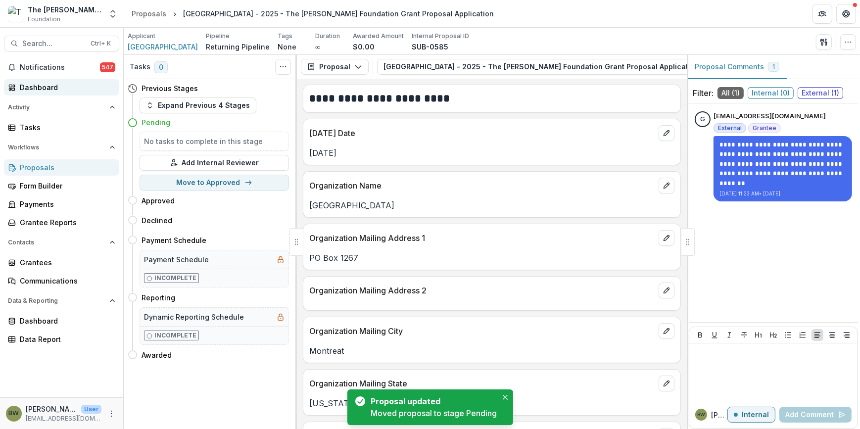
click at [43, 90] on div "Dashboard" at bounding box center [66, 87] width 92 height 10
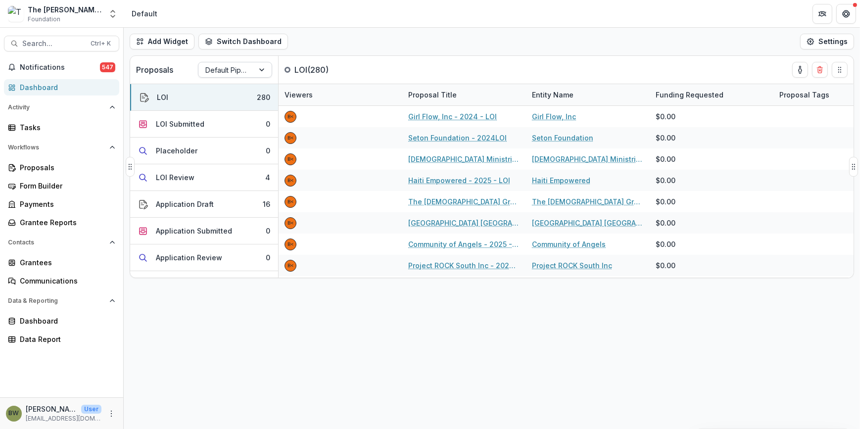
click at [231, 68] on div at bounding box center [226, 70] width 42 height 12
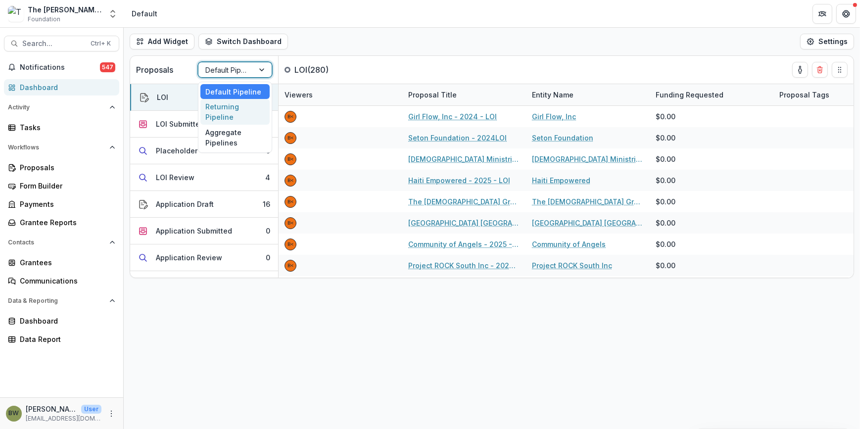
click at [225, 110] on div "Returning Pipeline" at bounding box center [234, 112] width 69 height 26
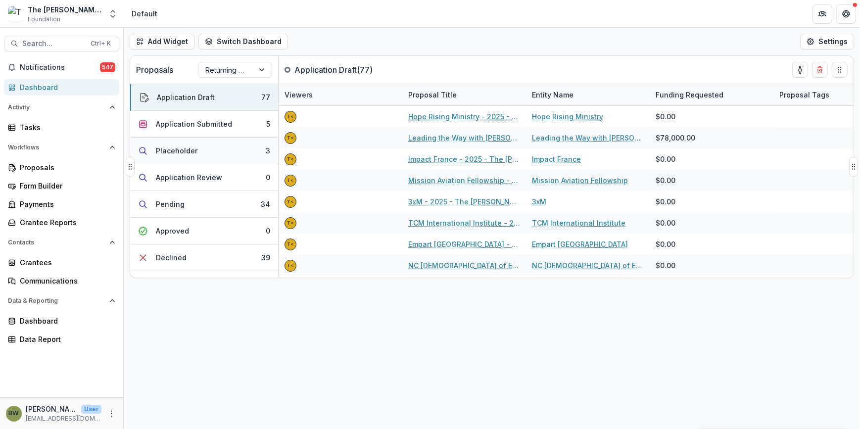
click at [178, 149] on div "Placeholder" at bounding box center [177, 151] width 42 height 10
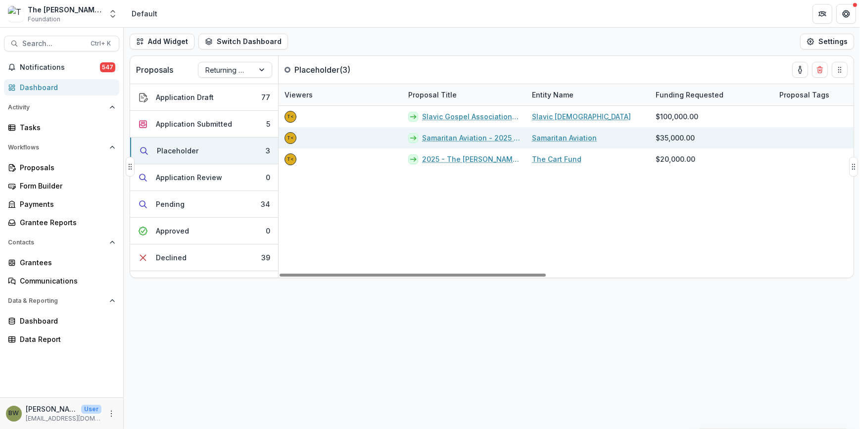
click at [455, 136] on link "Samaritan Aviation - 2025 - The Bolick Foundation Grant Proposal Application" at bounding box center [471, 138] width 98 height 10
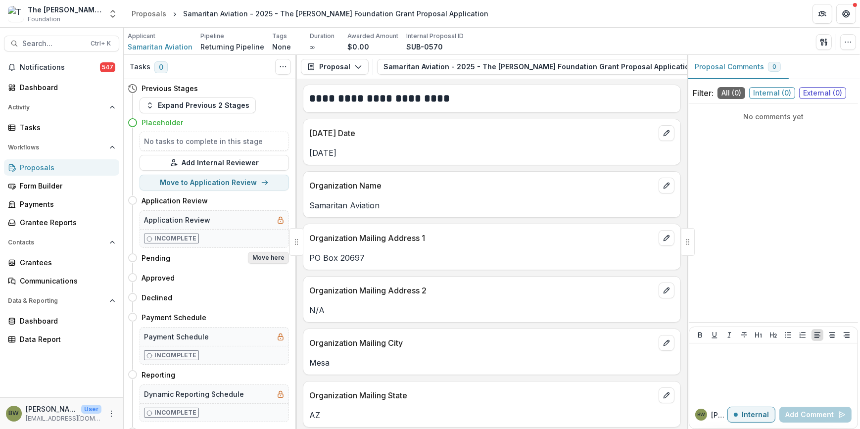
click at [274, 257] on button "Move here" at bounding box center [268, 258] width 41 height 12
select select "*******"
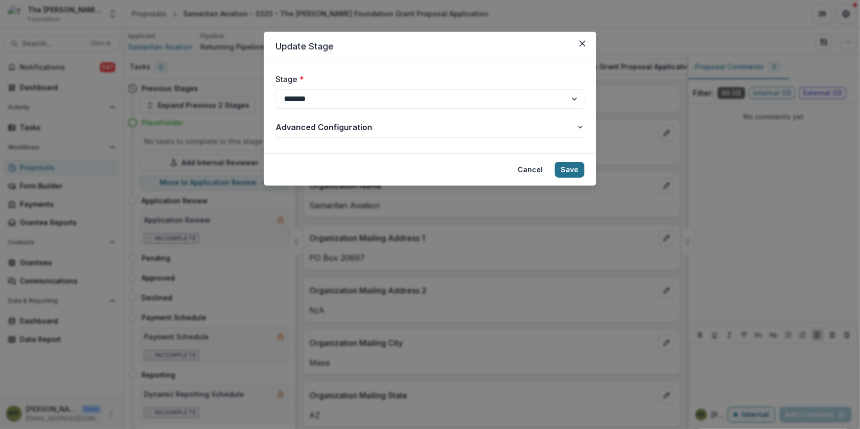
click at [577, 173] on button "Save" at bounding box center [570, 170] width 30 height 16
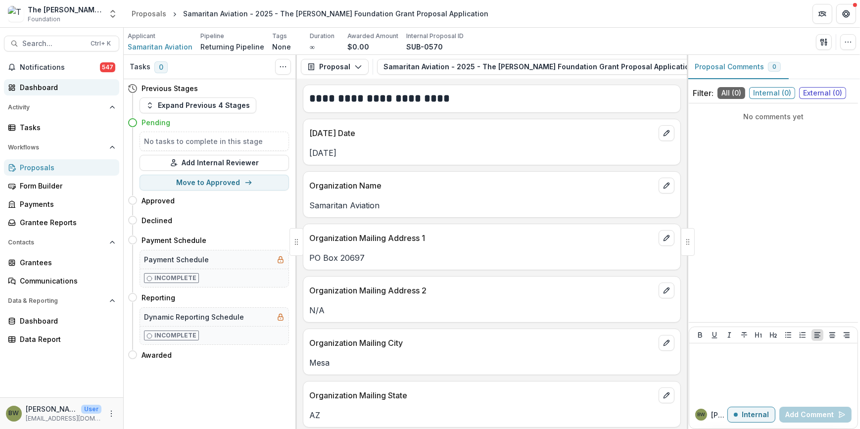
click at [49, 86] on div "Dashboard" at bounding box center [66, 87] width 92 height 10
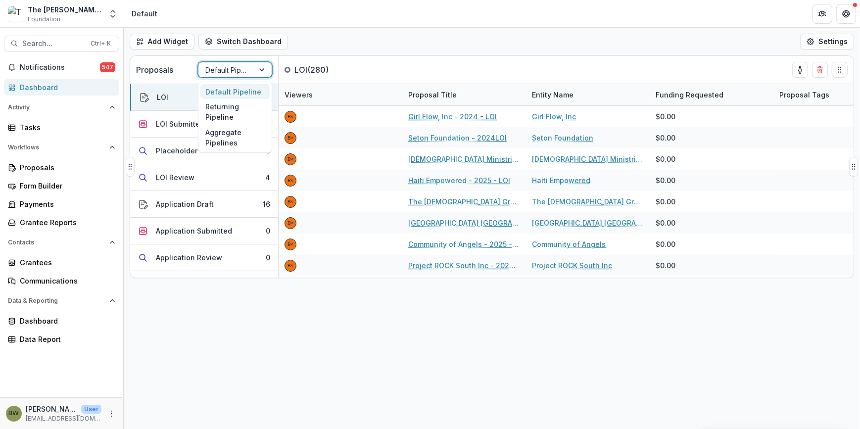
click at [226, 70] on div at bounding box center [226, 70] width 42 height 12
click at [224, 115] on div "Returning Pipeline" at bounding box center [234, 112] width 69 height 26
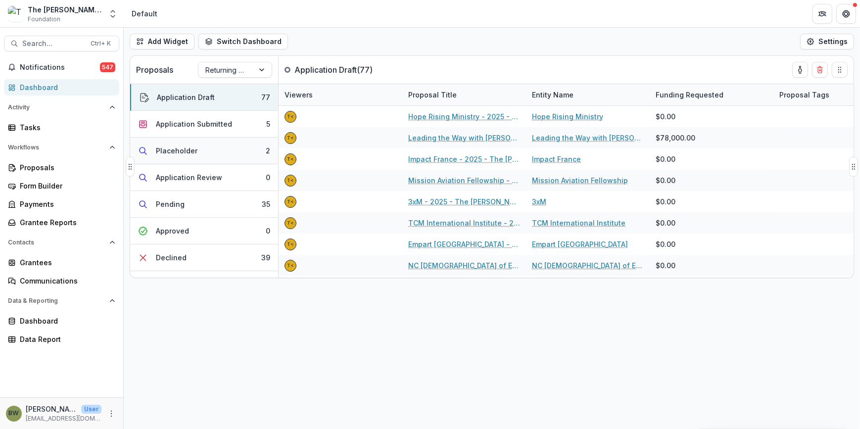
click at [180, 150] on div "Placeholder" at bounding box center [177, 151] width 42 height 10
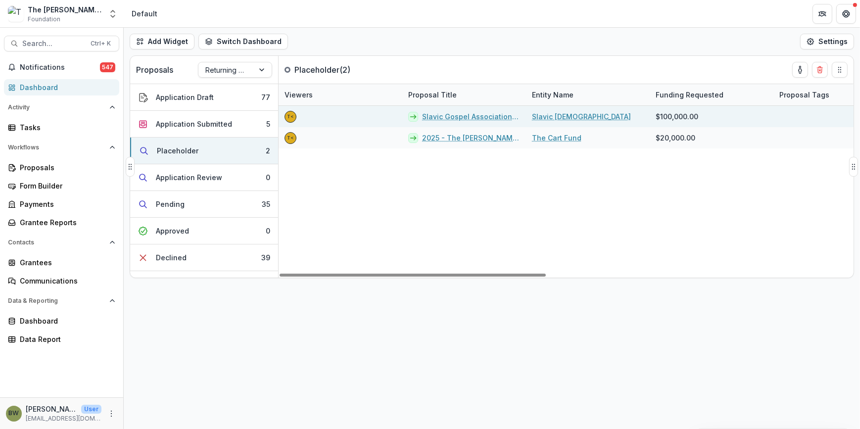
click at [463, 119] on link "Slavic Gospel Association - 2025 - The Bolick Foundation Grant Proposal Applica…" at bounding box center [471, 116] width 98 height 10
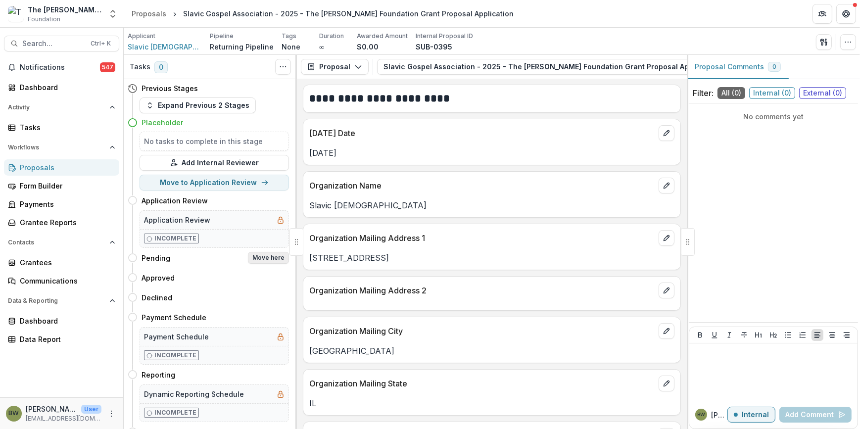
click at [280, 258] on button "Move here" at bounding box center [268, 258] width 41 height 12
select select "*******"
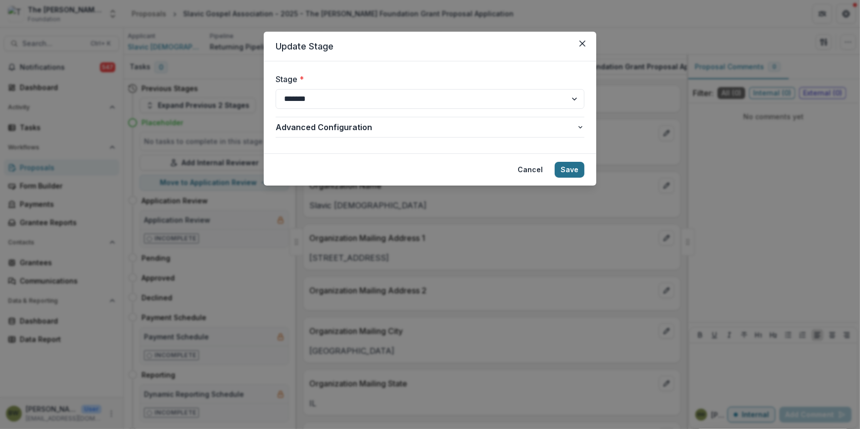
click at [576, 168] on button "Save" at bounding box center [570, 170] width 30 height 16
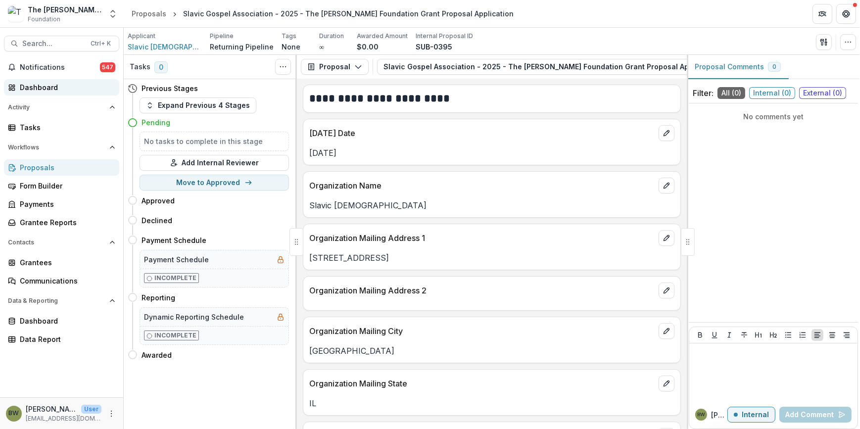
click at [43, 87] on div "Dashboard" at bounding box center [66, 87] width 92 height 10
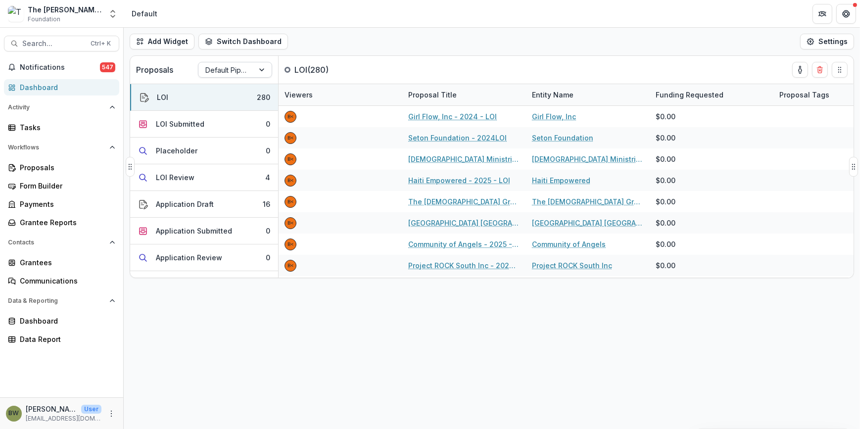
drag, startPoint x: 258, startPoint y: 60, endPoint x: 256, endPoint y: 70, distance: 9.6
click at [258, 62] on div "Proposals Default Pipeline" at bounding box center [204, 70] width 149 height 28
click at [255, 71] on div at bounding box center [263, 69] width 18 height 15
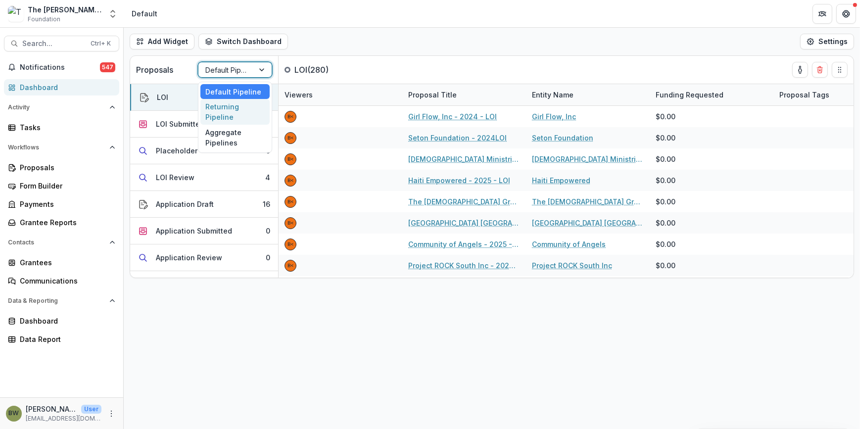
click at [240, 109] on div "Returning Pipeline" at bounding box center [234, 112] width 69 height 26
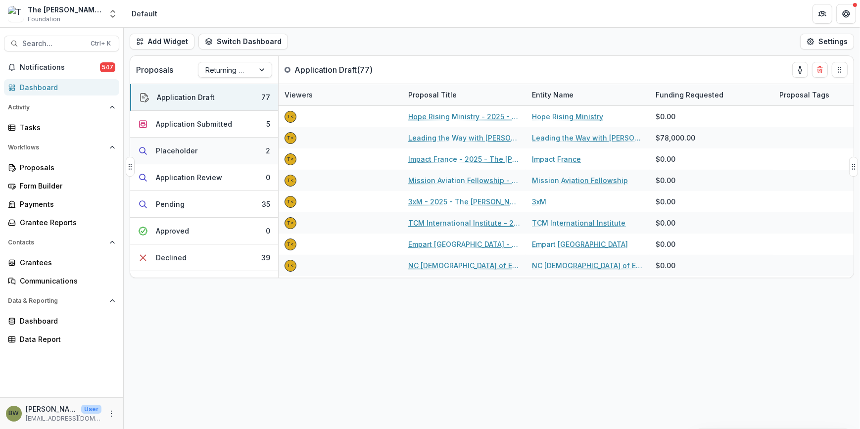
click at [180, 150] on div "Placeholder" at bounding box center [177, 151] width 42 height 10
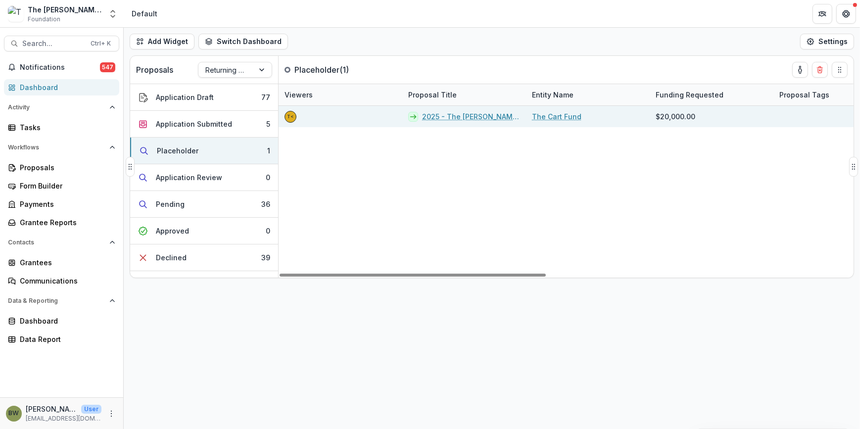
click at [433, 115] on link "2025 - The [PERSON_NAME] Foundation Grant Proposal Application" at bounding box center [471, 116] width 98 height 10
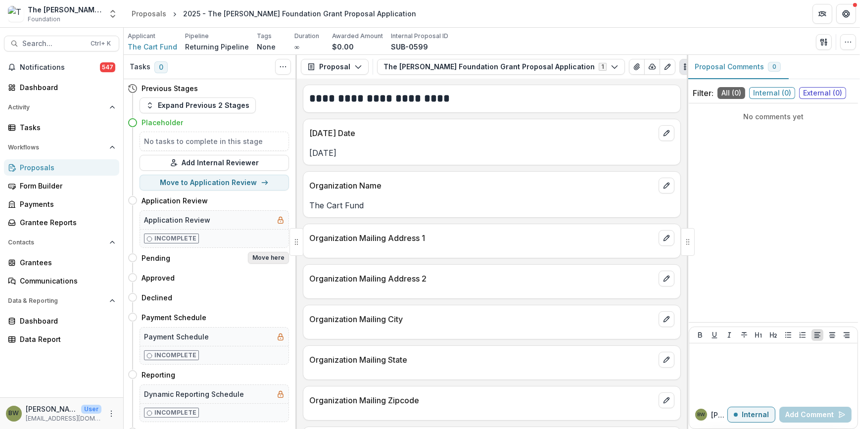
click at [255, 257] on button "Move here" at bounding box center [268, 258] width 41 height 12
select select "*******"
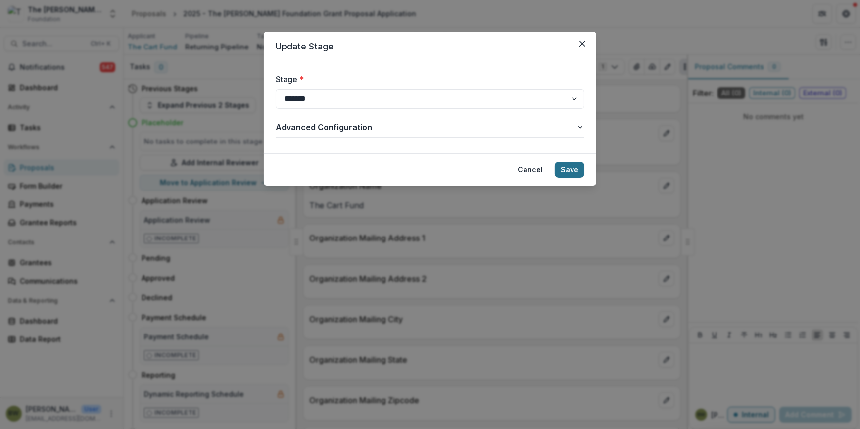
click at [564, 171] on button "Save" at bounding box center [570, 170] width 30 height 16
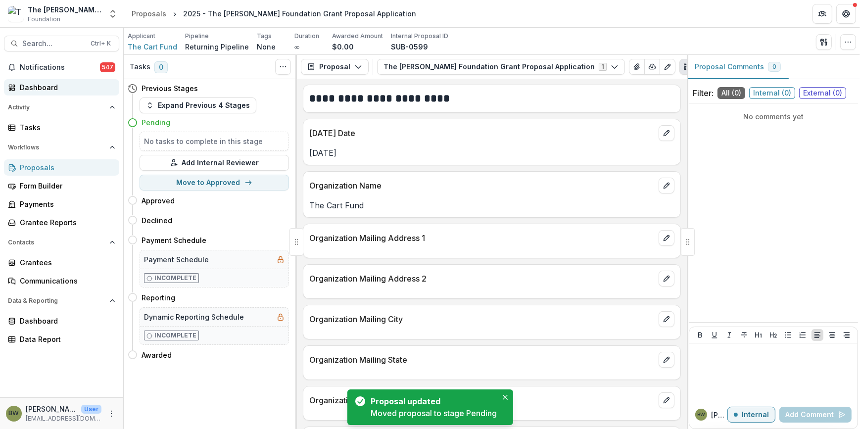
click at [53, 89] on div "Dashboard" at bounding box center [66, 87] width 92 height 10
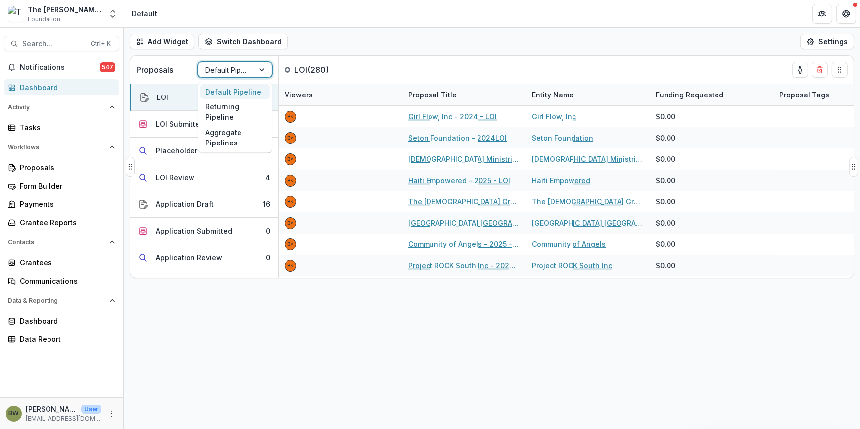
click at [231, 72] on div at bounding box center [226, 70] width 42 height 12
click at [225, 111] on div "Returning Pipeline" at bounding box center [234, 112] width 69 height 26
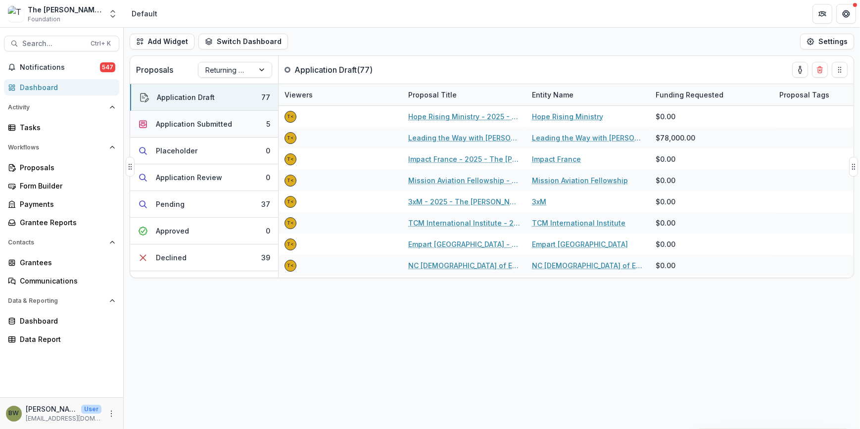
click at [195, 119] on div "Application Submitted" at bounding box center [194, 124] width 76 height 10
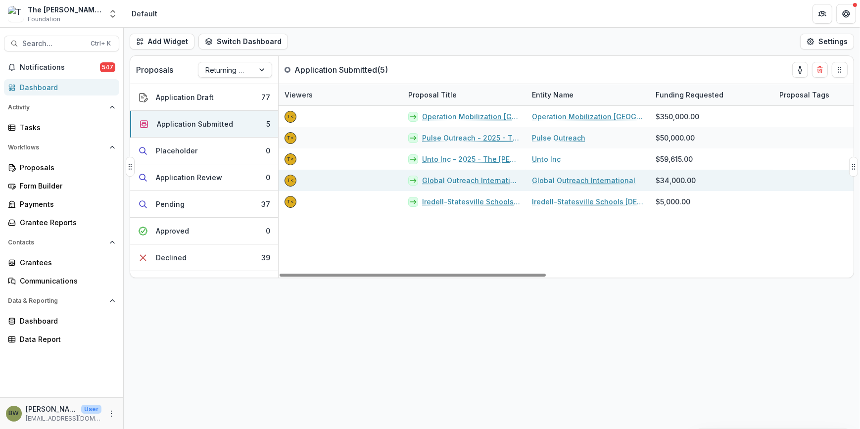
click at [448, 177] on link "Global Outreach International - 2025 - The [PERSON_NAME] Foundation Grant Propo…" at bounding box center [471, 180] width 98 height 10
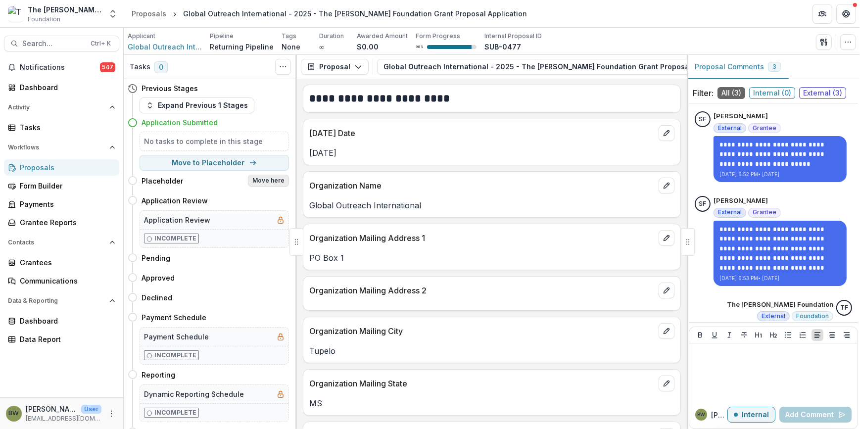
click at [262, 182] on button "Move here" at bounding box center [268, 181] width 41 height 12
select select "**********"
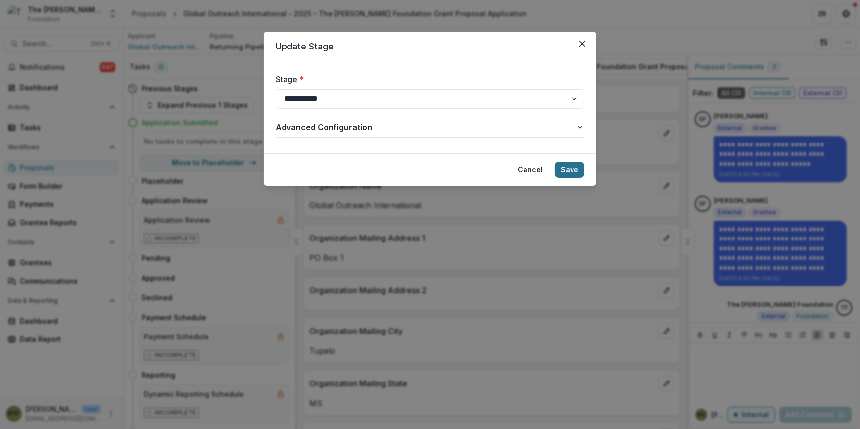
click at [566, 169] on button "Save" at bounding box center [570, 170] width 30 height 16
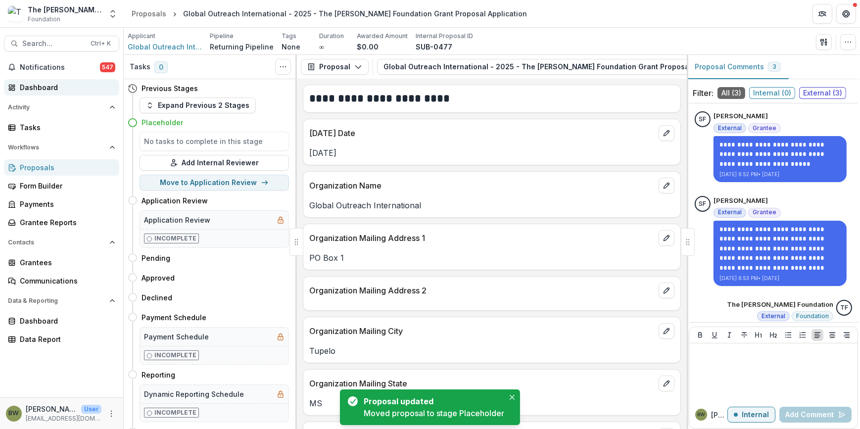
click at [50, 88] on div "Dashboard" at bounding box center [66, 87] width 92 height 10
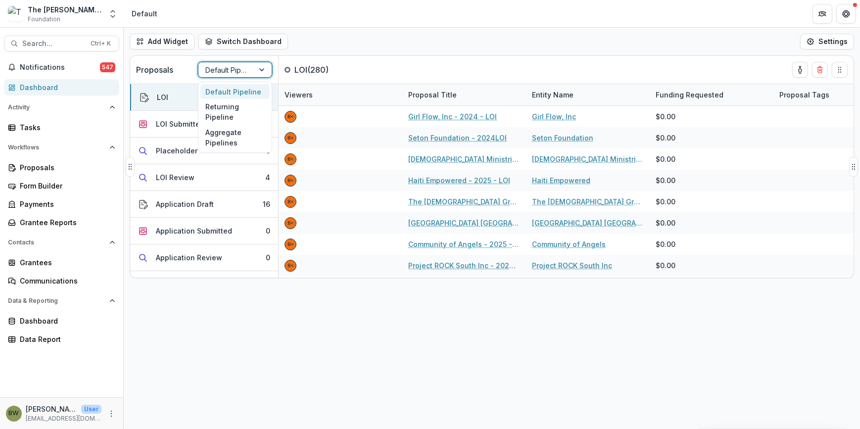
click at [221, 66] on div at bounding box center [226, 70] width 42 height 12
click at [226, 112] on div "Returning Pipeline" at bounding box center [234, 112] width 69 height 26
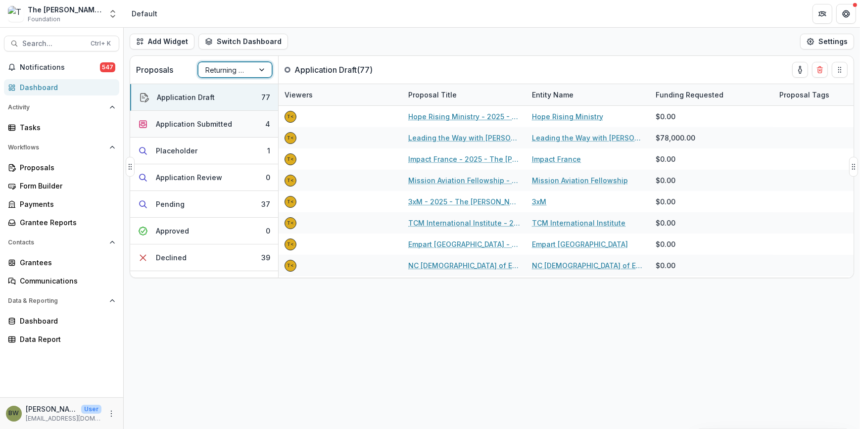
click at [173, 124] on div "Application Submitted" at bounding box center [194, 124] width 76 height 10
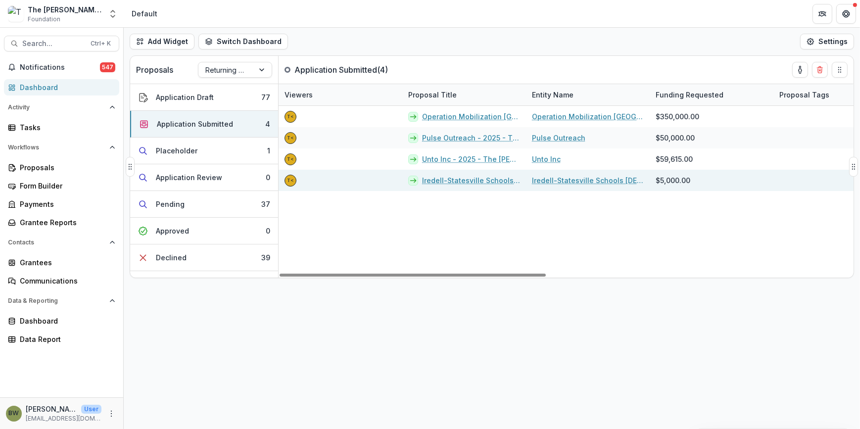
click at [463, 182] on link "Iredell-Statesville Schools [DEMOGRAPHIC_DATA] - 2025 - The [PERSON_NAME] Found…" at bounding box center [471, 180] width 98 height 10
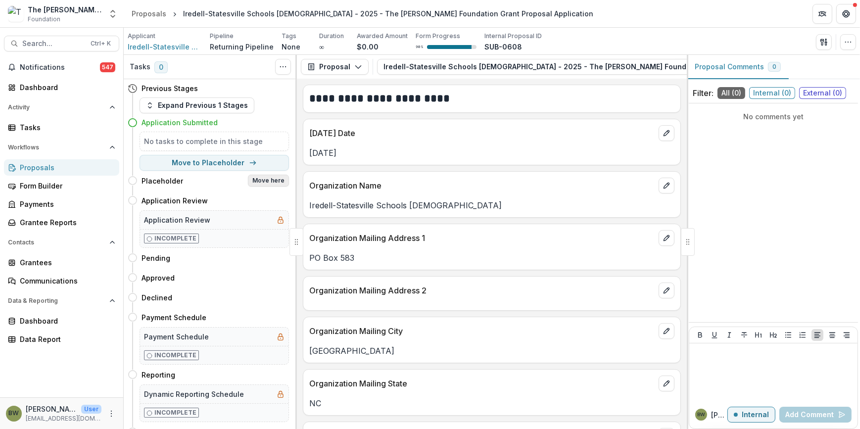
click at [266, 182] on button "Move here" at bounding box center [268, 181] width 41 height 12
select select "**********"
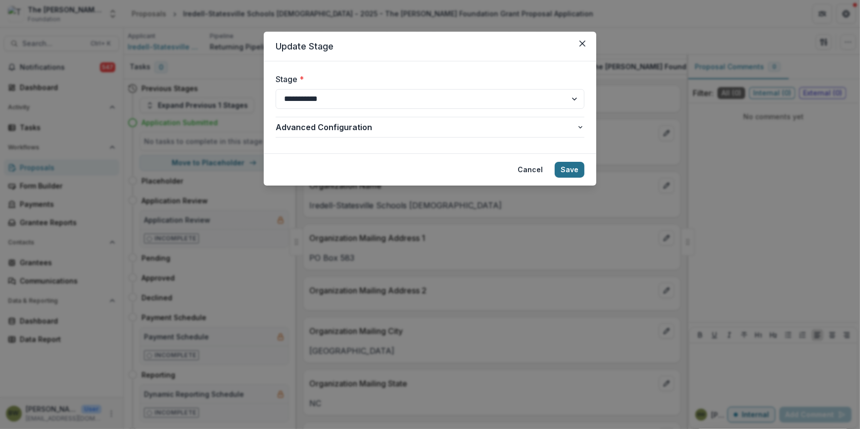
click at [569, 171] on button "Save" at bounding box center [570, 170] width 30 height 16
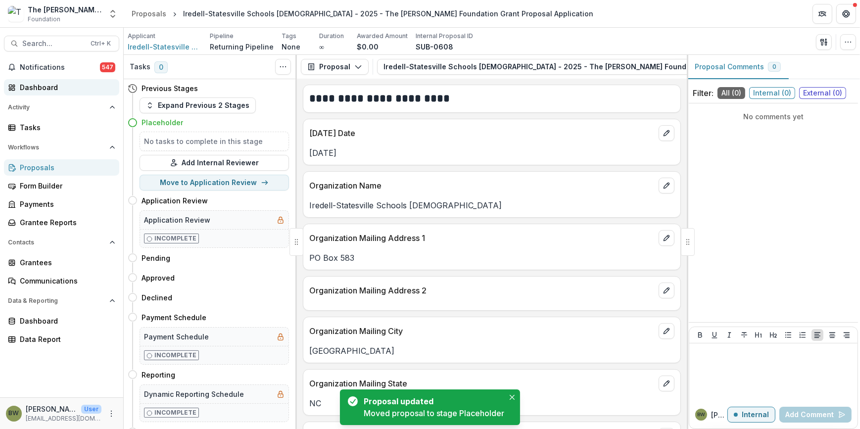
click at [47, 88] on div "Dashboard" at bounding box center [66, 87] width 92 height 10
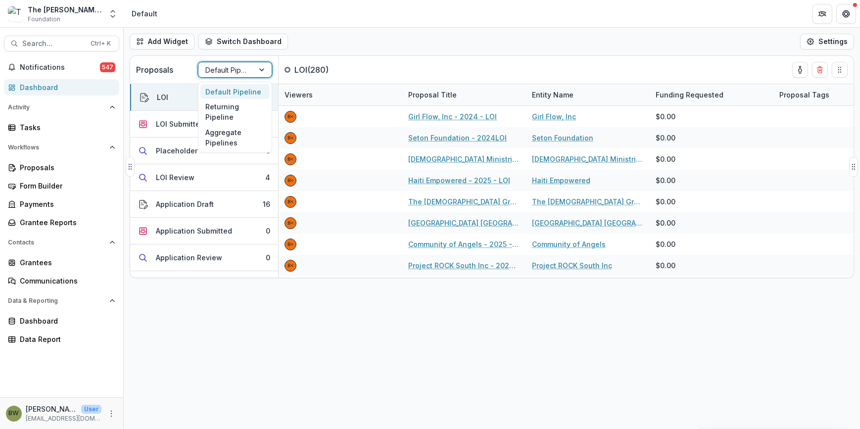
click at [238, 72] on div at bounding box center [226, 70] width 42 height 12
click at [239, 113] on div "Returning Pipeline" at bounding box center [234, 112] width 69 height 26
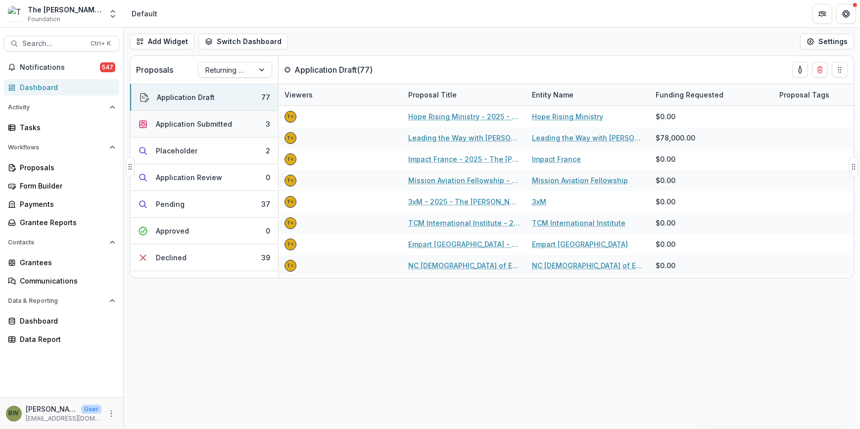
click at [188, 124] on div "Application Submitted" at bounding box center [194, 124] width 76 height 10
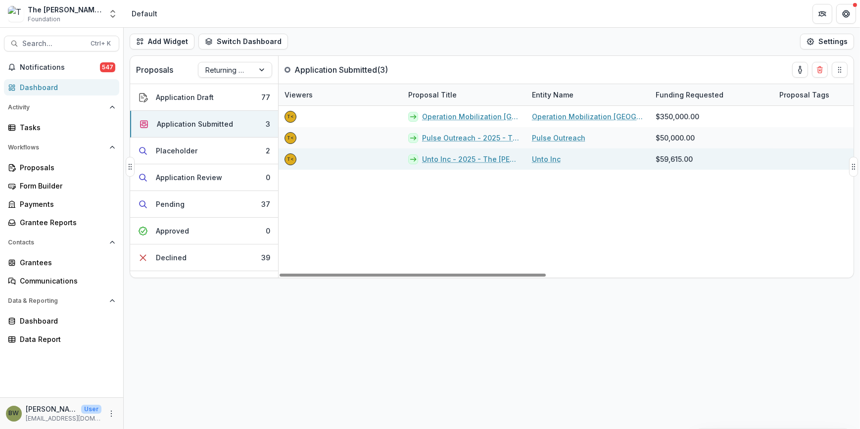
click at [444, 159] on link "Unto Inc - 2025 - The [PERSON_NAME] Foundation Grant Proposal Application" at bounding box center [471, 159] width 98 height 10
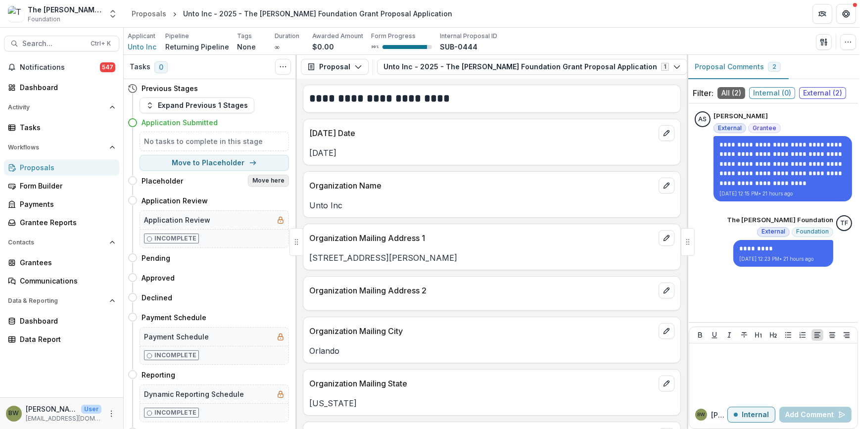
click at [264, 179] on button "Move here" at bounding box center [268, 181] width 41 height 12
select select "**********"
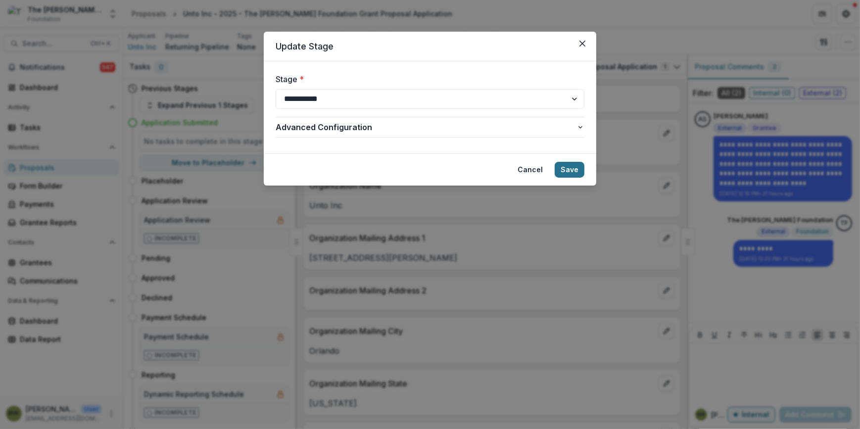
click at [559, 172] on button "Save" at bounding box center [570, 170] width 30 height 16
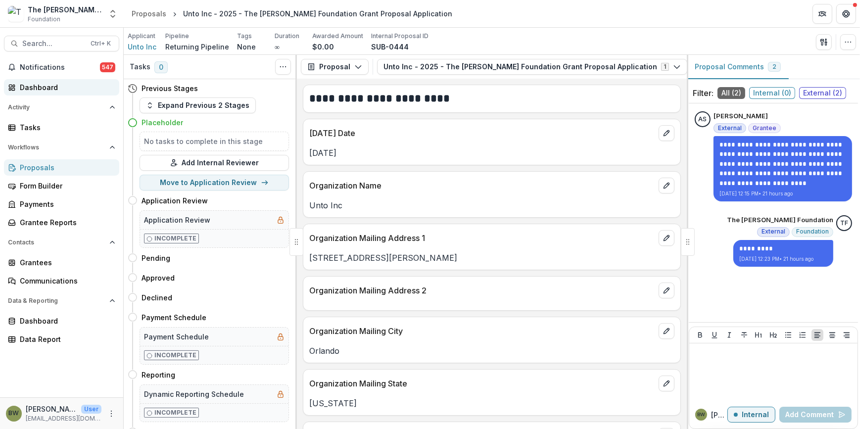
click at [59, 81] on link "Dashboard" at bounding box center [61, 87] width 115 height 16
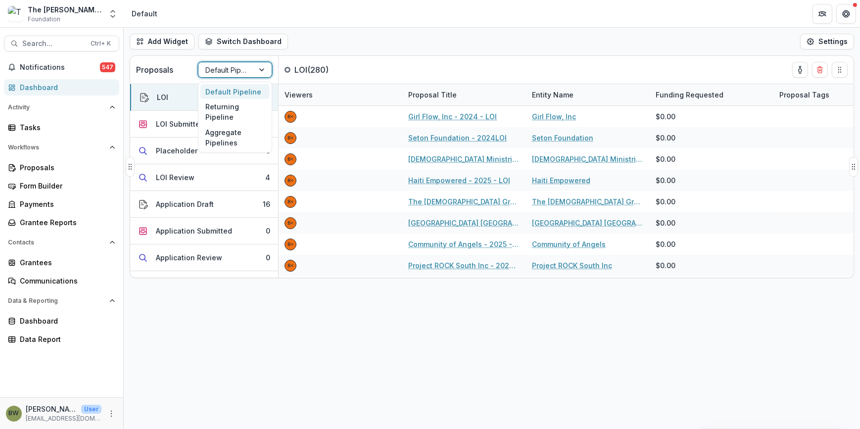
click at [224, 72] on div at bounding box center [226, 70] width 42 height 12
click at [224, 112] on div "Returning Pipeline" at bounding box center [234, 112] width 69 height 26
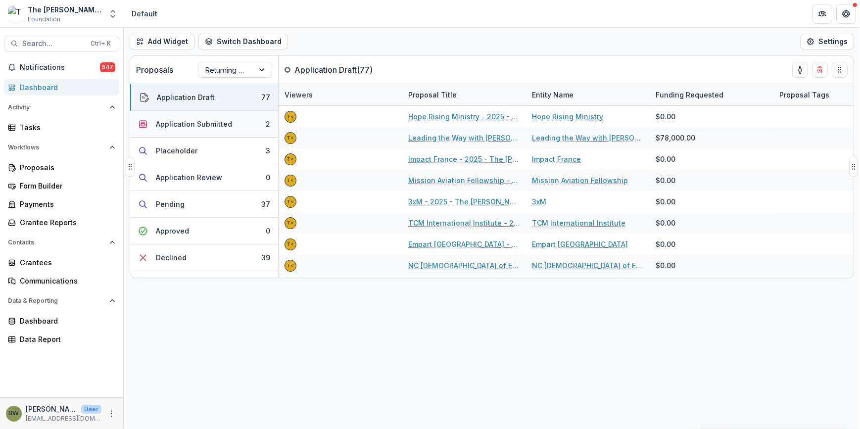
click at [164, 122] on div "Application Submitted" at bounding box center [194, 124] width 76 height 10
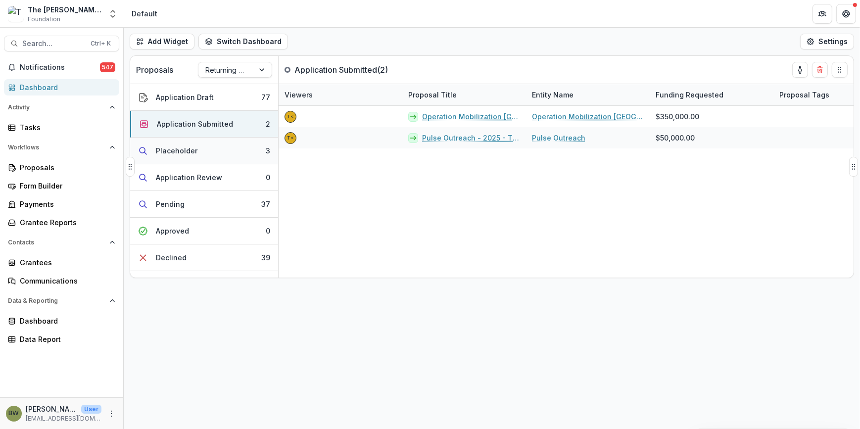
click at [163, 148] on div "Placeholder" at bounding box center [177, 151] width 42 height 10
